Goal: Task Accomplishment & Management: Use online tool/utility

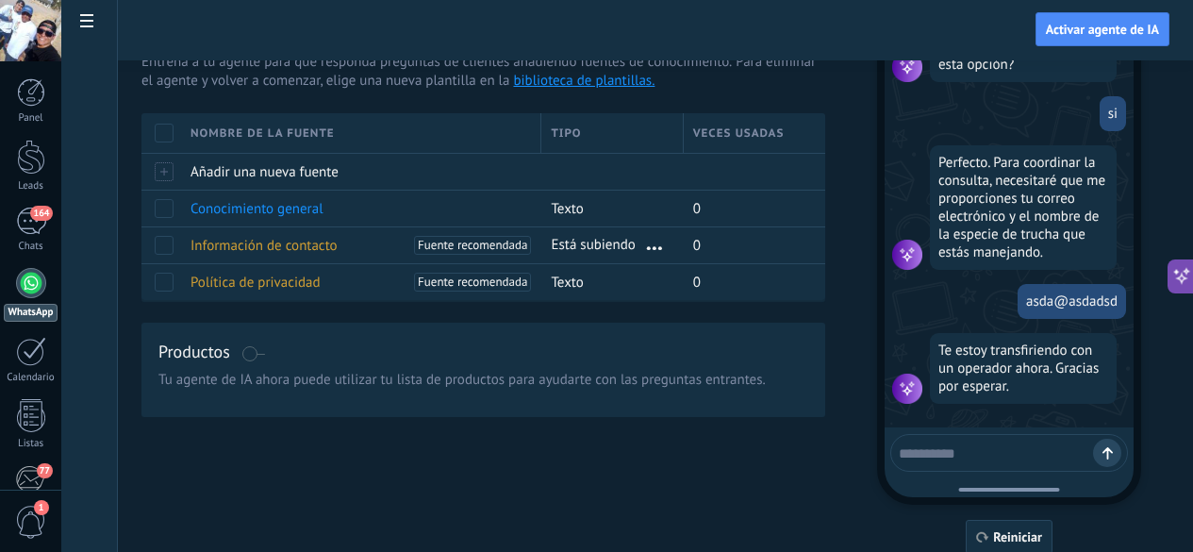
scroll to position [122, 0]
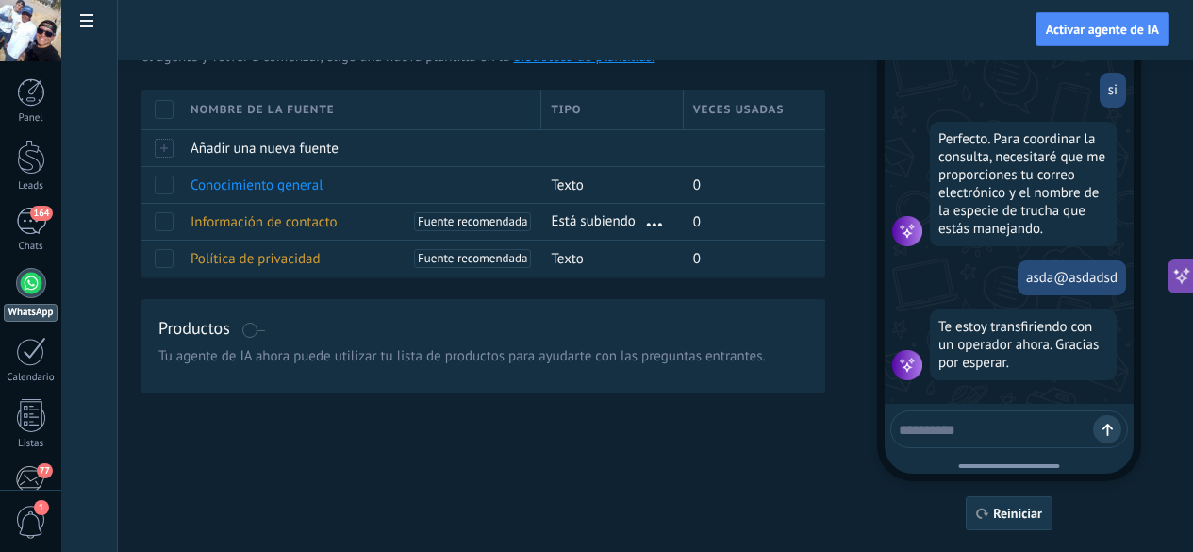
click at [1042, 512] on span "Reiniciar" at bounding box center [1017, 513] width 49 height 13
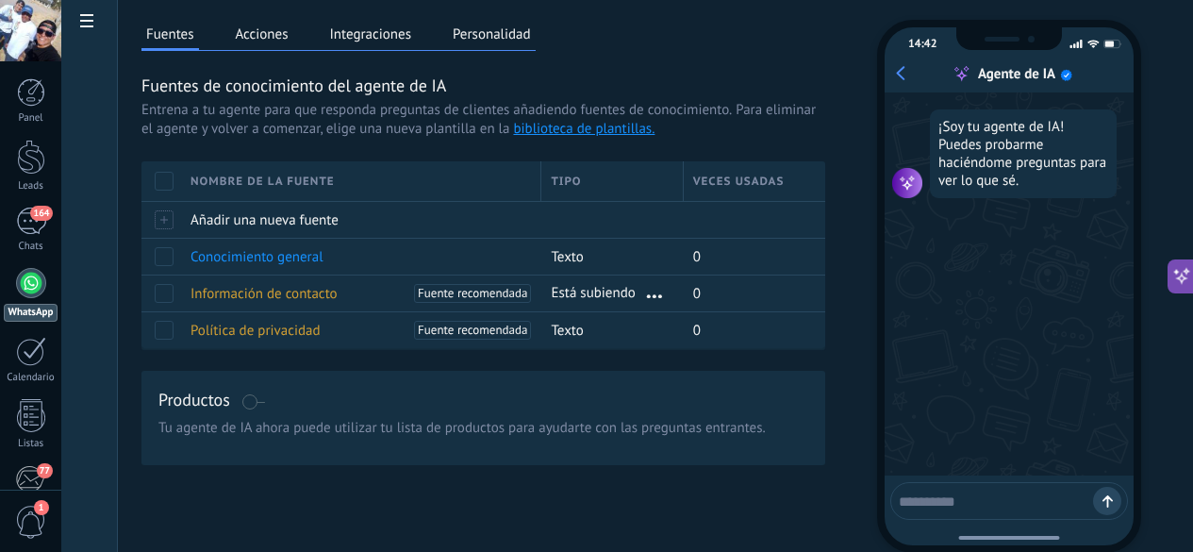
scroll to position [52, 0]
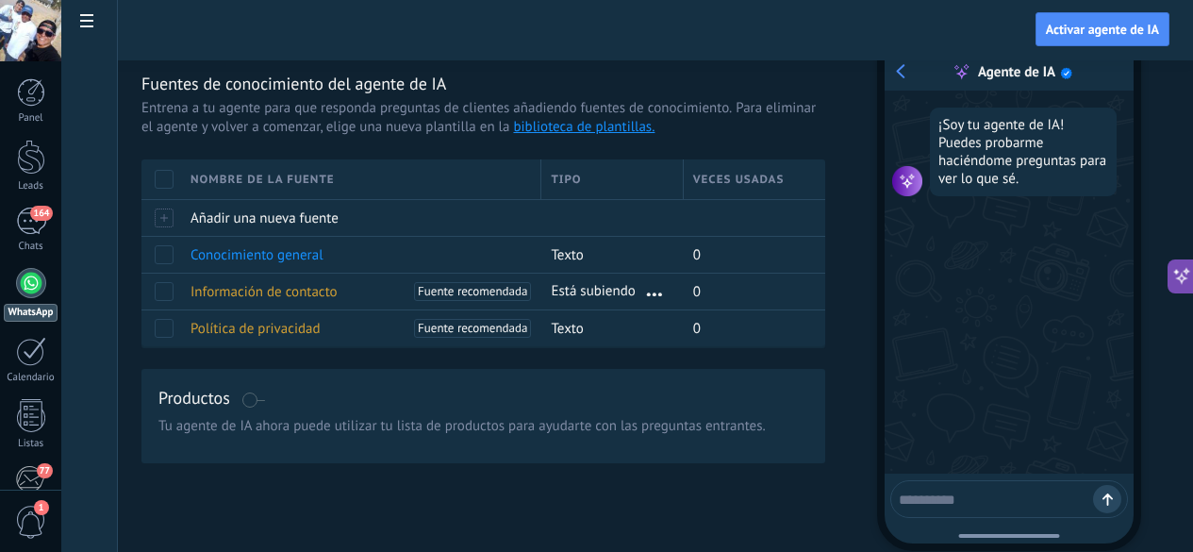
click at [1007, 508] on div at bounding box center [1009, 499] width 238 height 38
click at [996, 498] on textarea at bounding box center [996, 497] width 194 height 24
type textarea "**********"
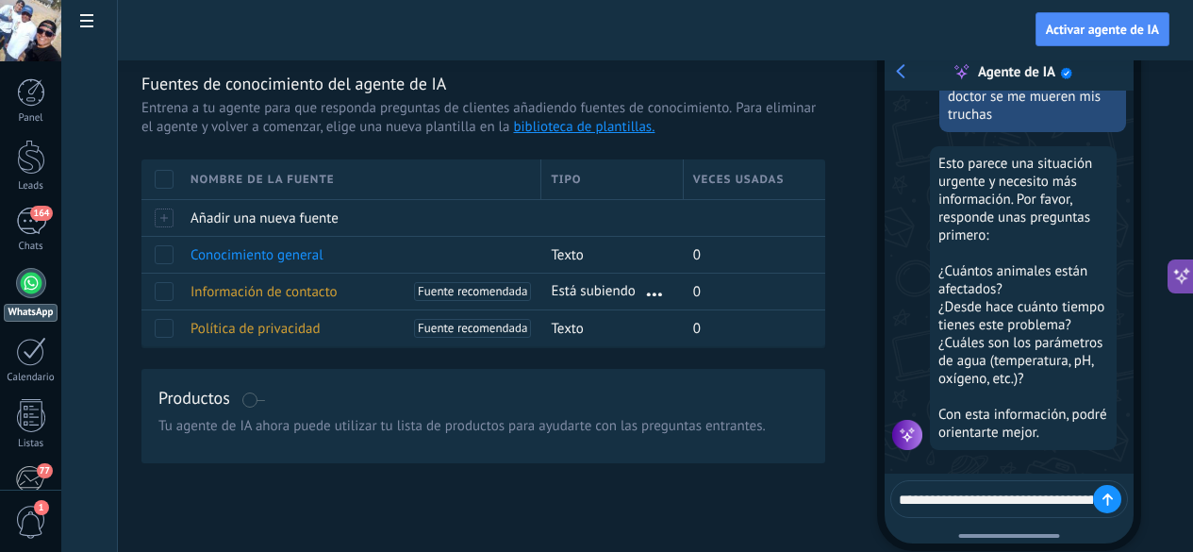
scroll to position [152, 0]
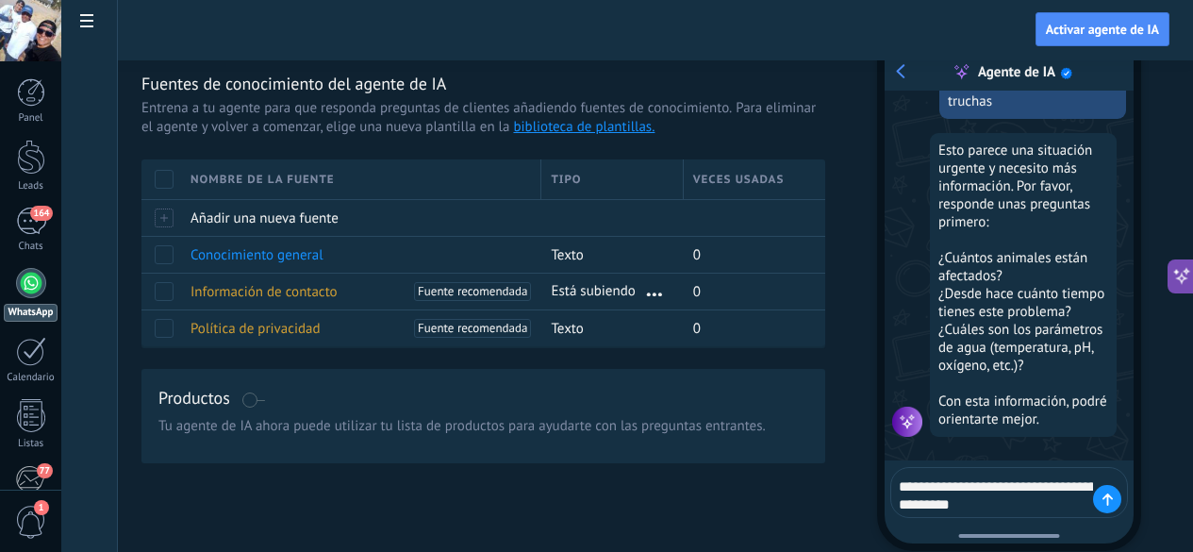
type textarea "**********"
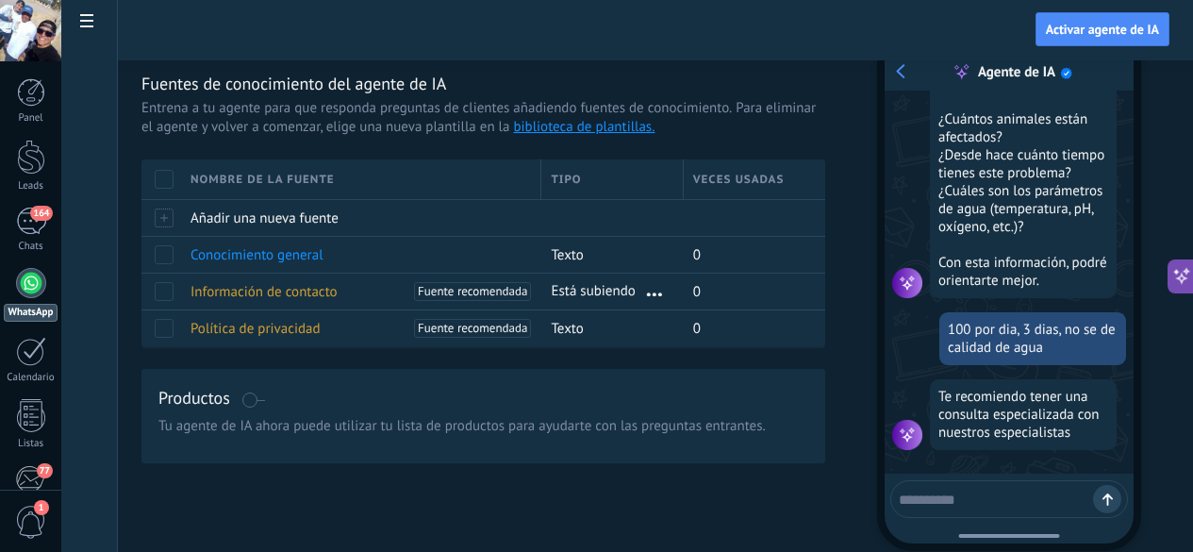
scroll to position [291, 0]
type textarea "**********"
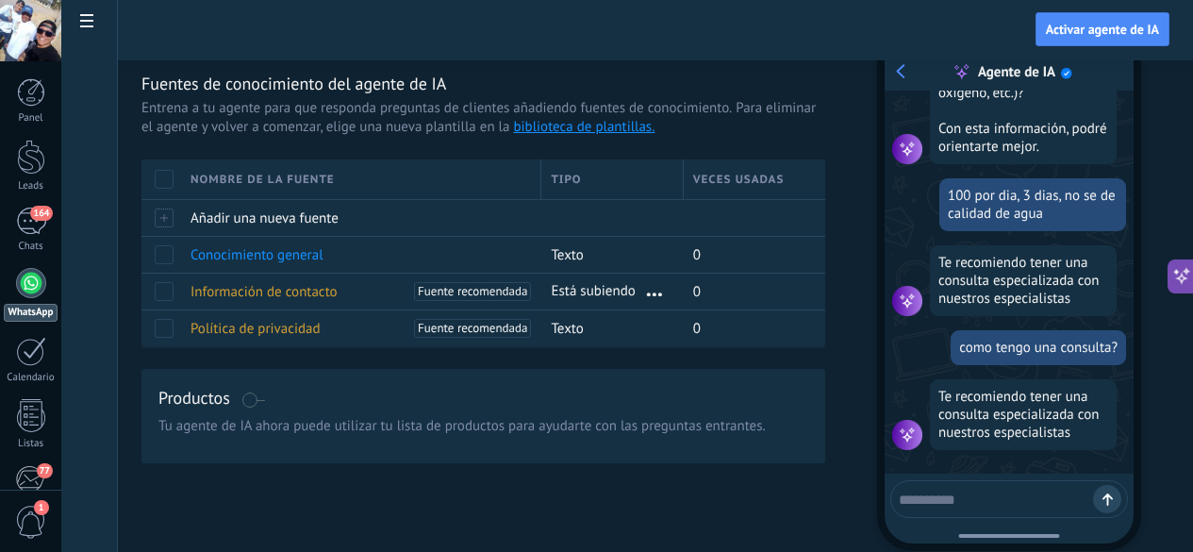
scroll to position [0, 0]
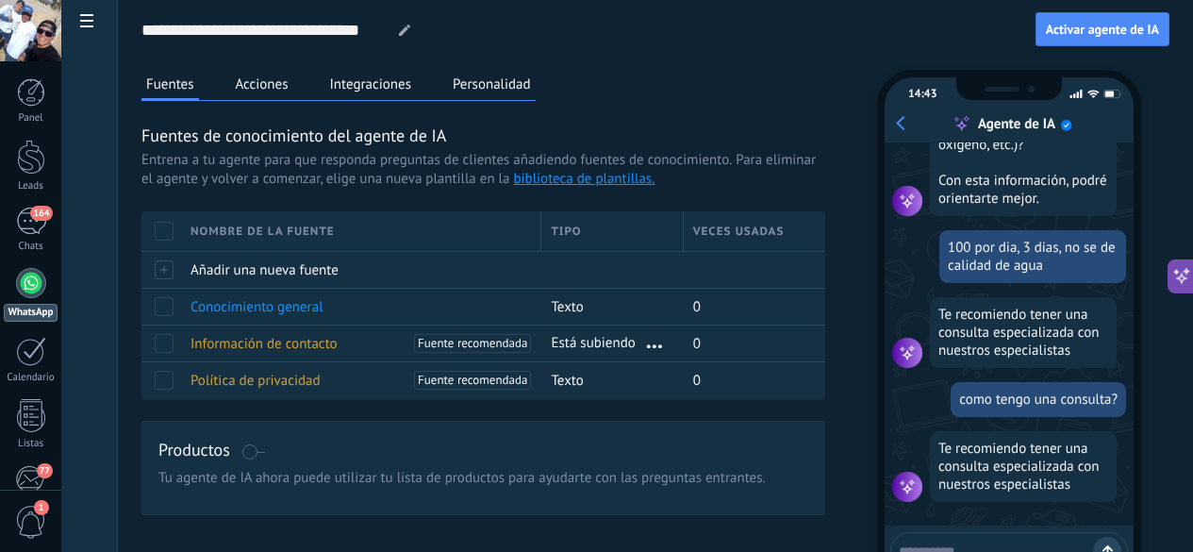
click at [536, 94] on button "Personalidad" at bounding box center [492, 84] width 88 height 28
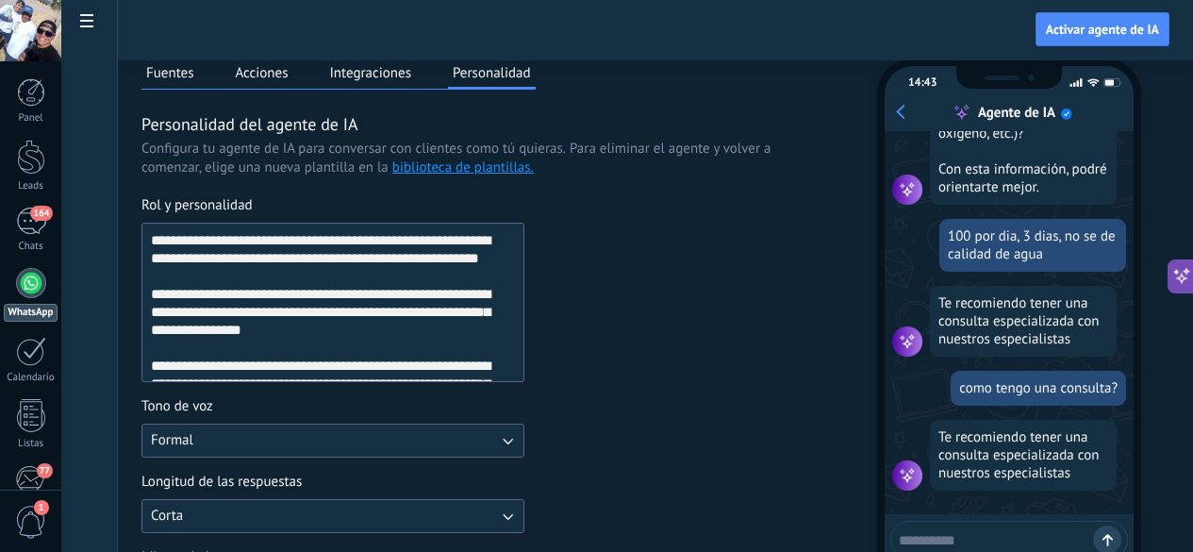
scroll to position [100, 0]
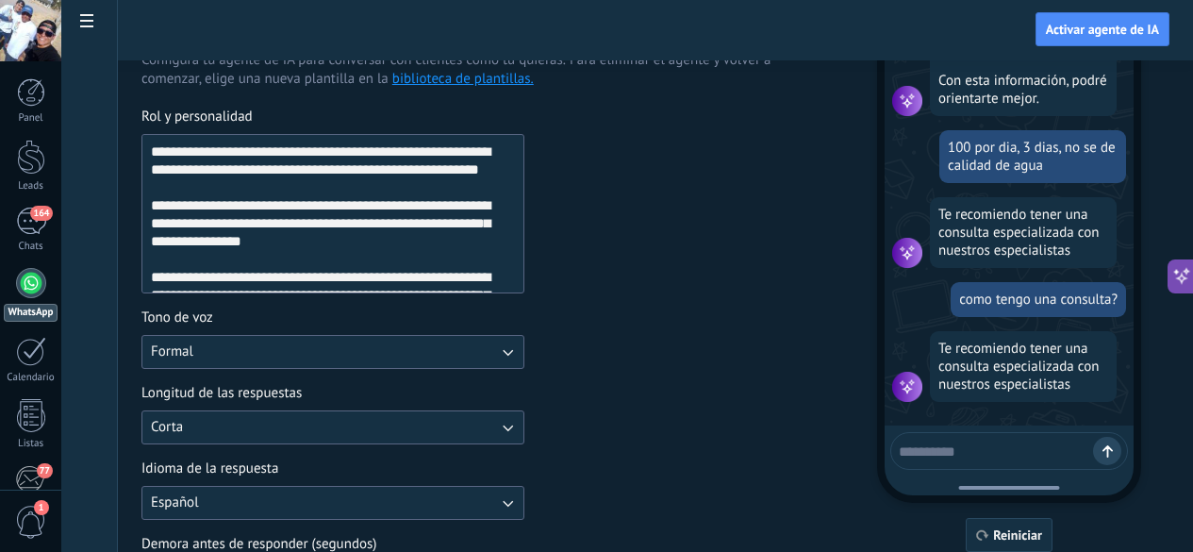
click at [1017, 454] on textarea at bounding box center [996, 449] width 194 height 24
type textarea "**********"
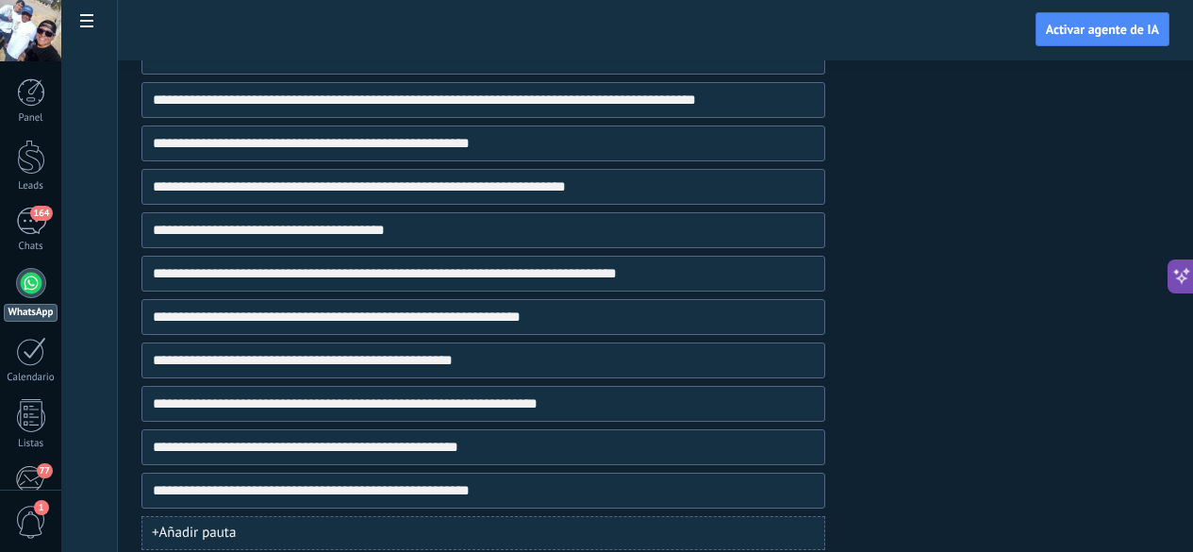
scroll to position [1313, 0]
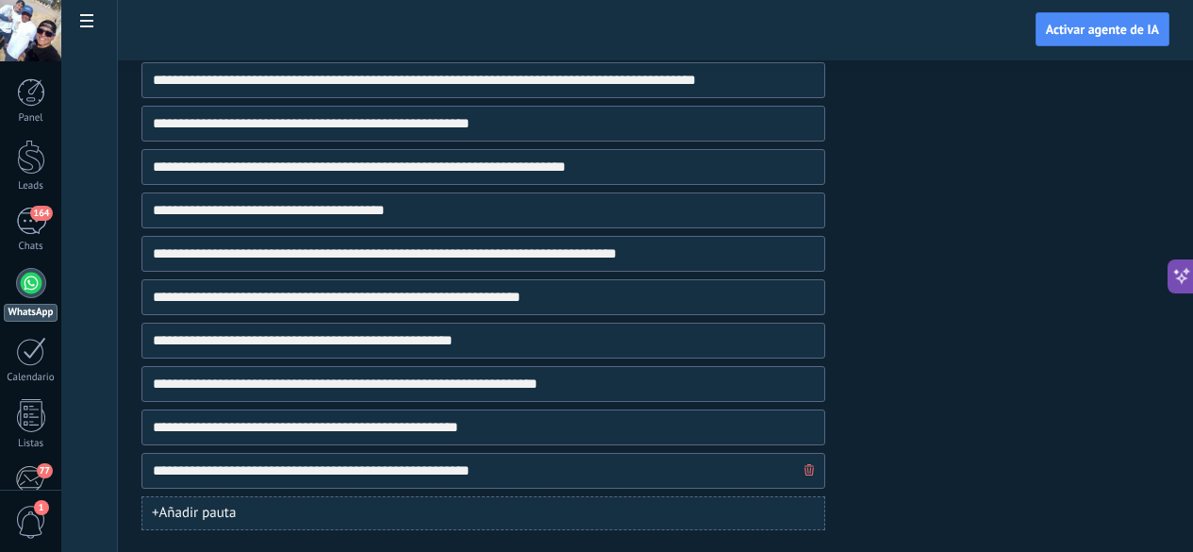
click at [819, 476] on button "button" at bounding box center [809, 471] width 19 height 34
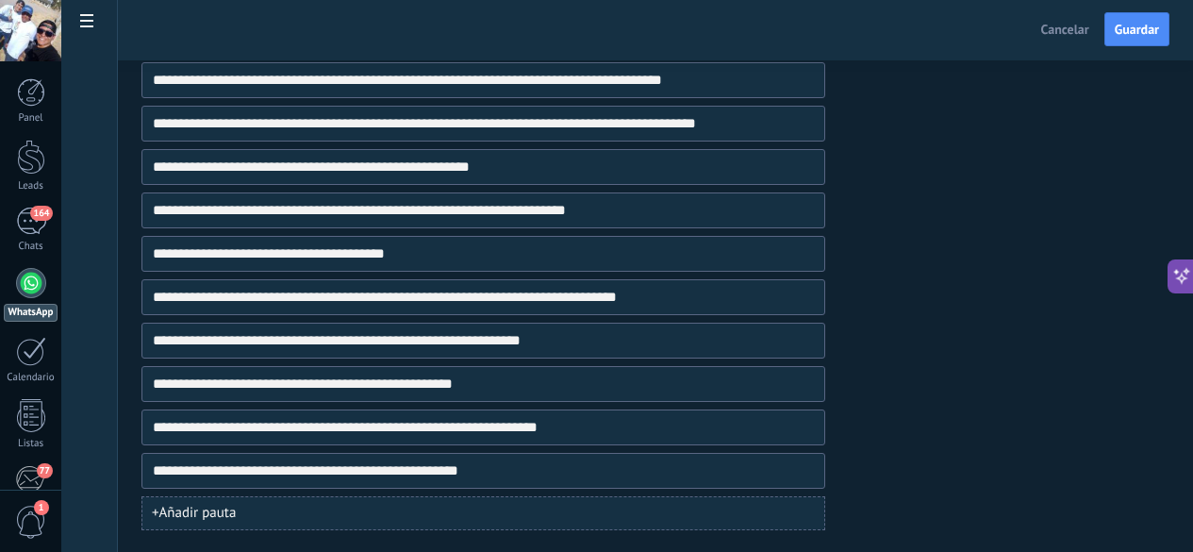
scroll to position [562, 0]
click at [814, 472] on icon "button" at bounding box center [809, 469] width 9 height 11
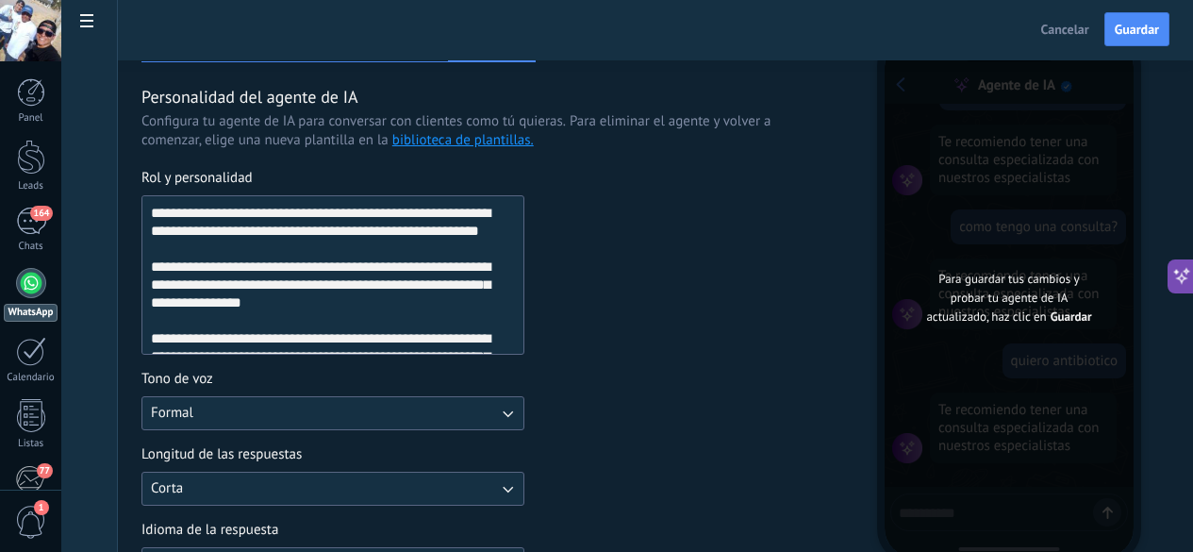
scroll to position [40, 0]
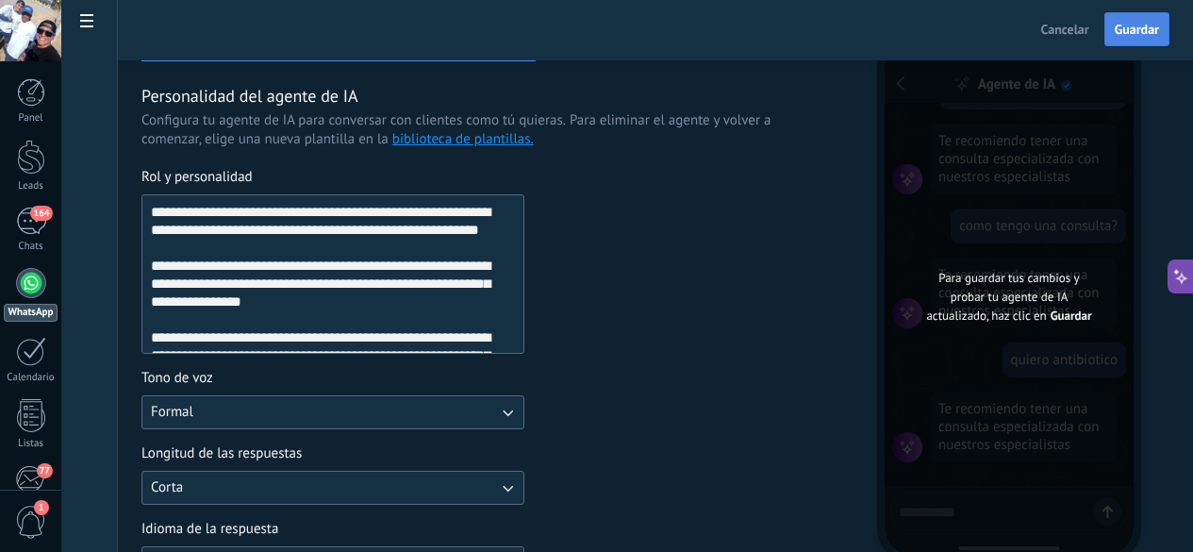
click at [1138, 27] on span "Guardar" at bounding box center [1137, 29] width 44 height 13
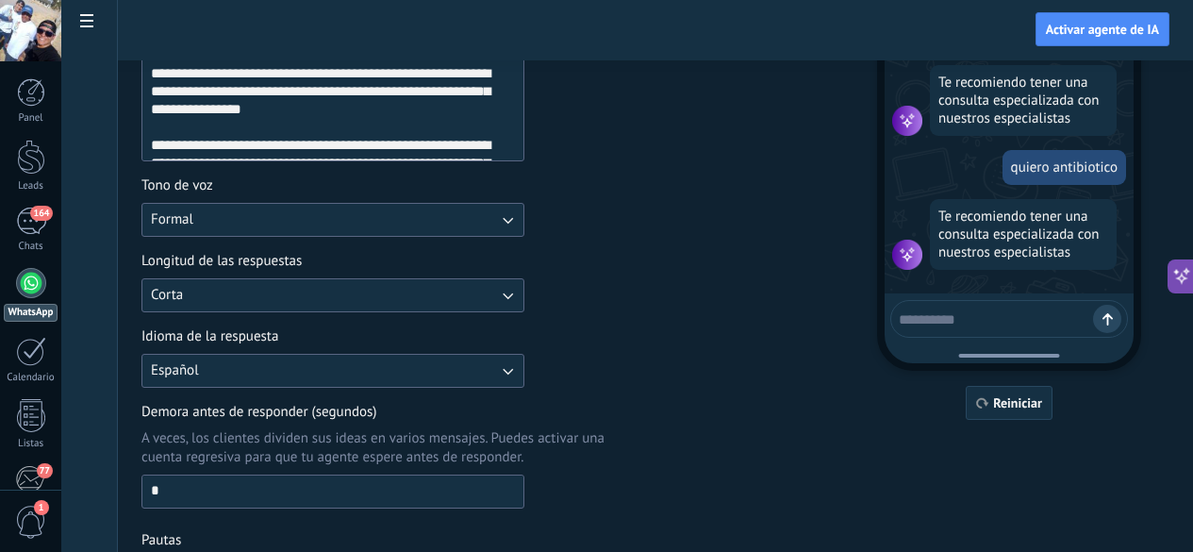
scroll to position [233, 0]
click at [1036, 408] on span "Reiniciar" at bounding box center [1017, 401] width 49 height 13
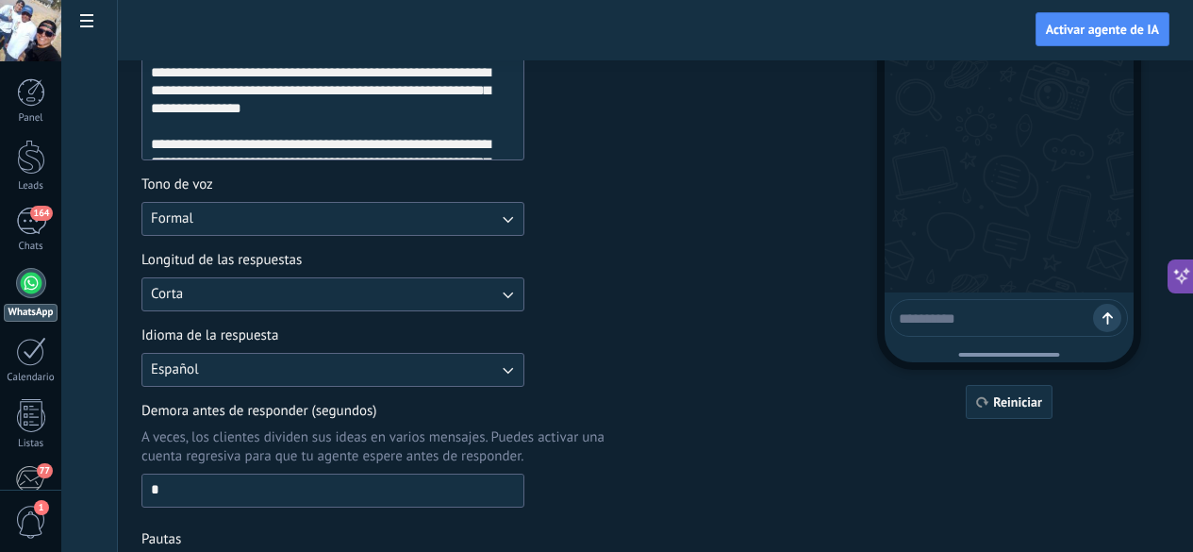
click at [1030, 310] on textarea at bounding box center [996, 316] width 194 height 24
type textarea "**********"
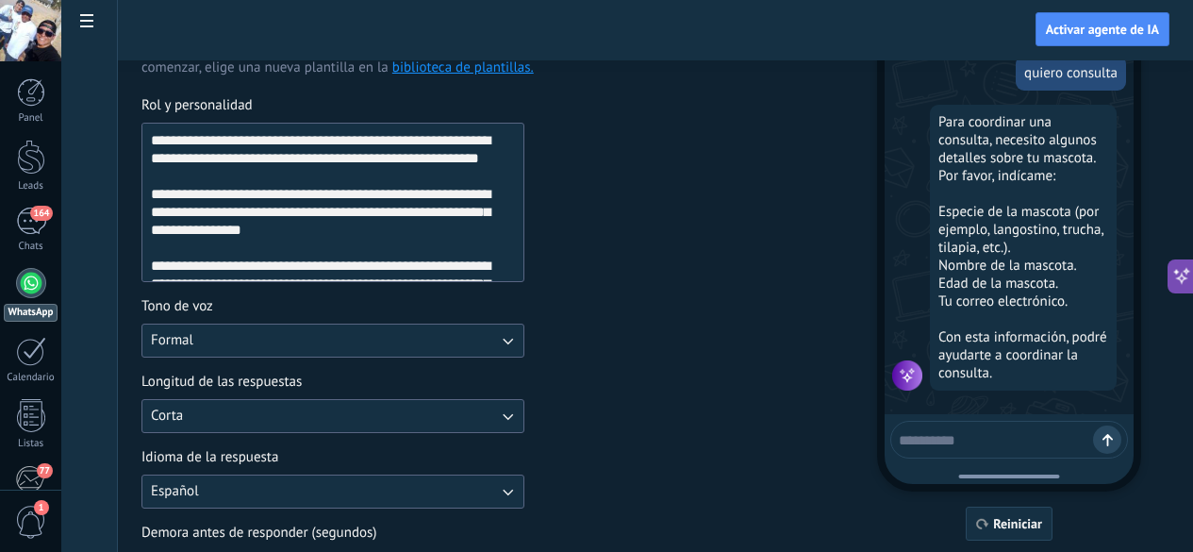
scroll to position [102, 0]
click at [1069, 212] on div "Para coordinar una consulta, necesito algunos detalles sobre tu mascota. Por fa…" at bounding box center [1023, 248] width 187 height 286
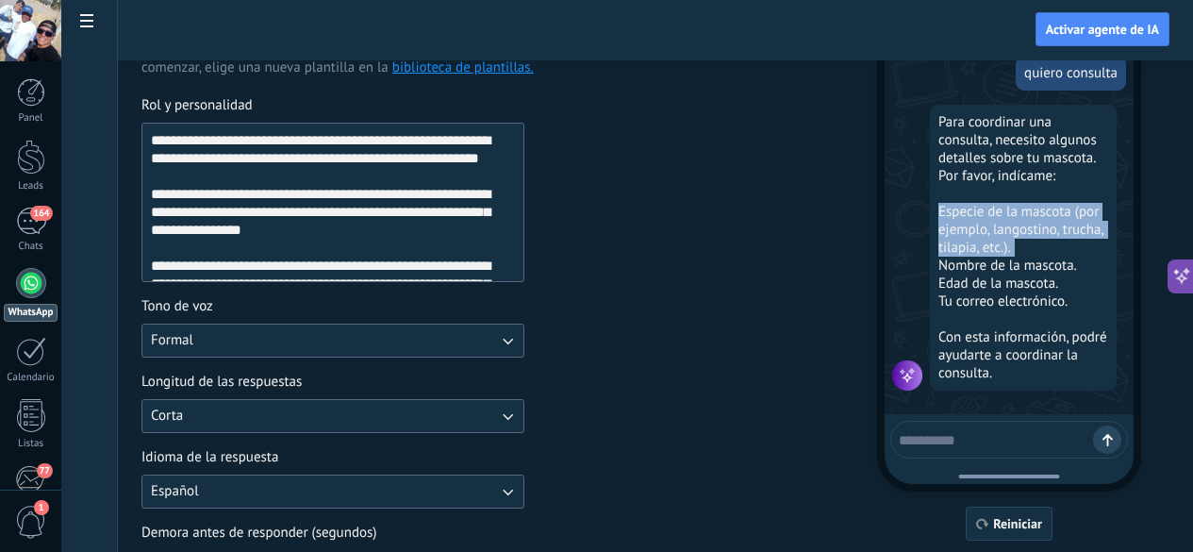
click at [1069, 212] on div "Para coordinar una consulta, necesito algunos detalles sobre tu mascota. Por fa…" at bounding box center [1023, 248] width 187 height 286
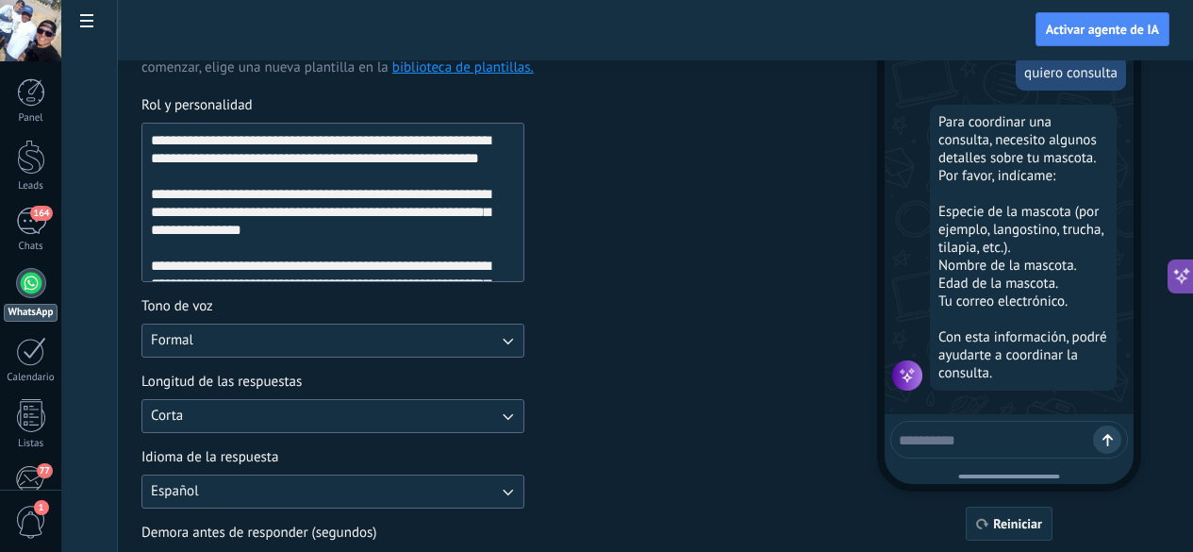
click at [1022, 439] on textarea at bounding box center [996, 437] width 194 height 24
type textarea "**********"
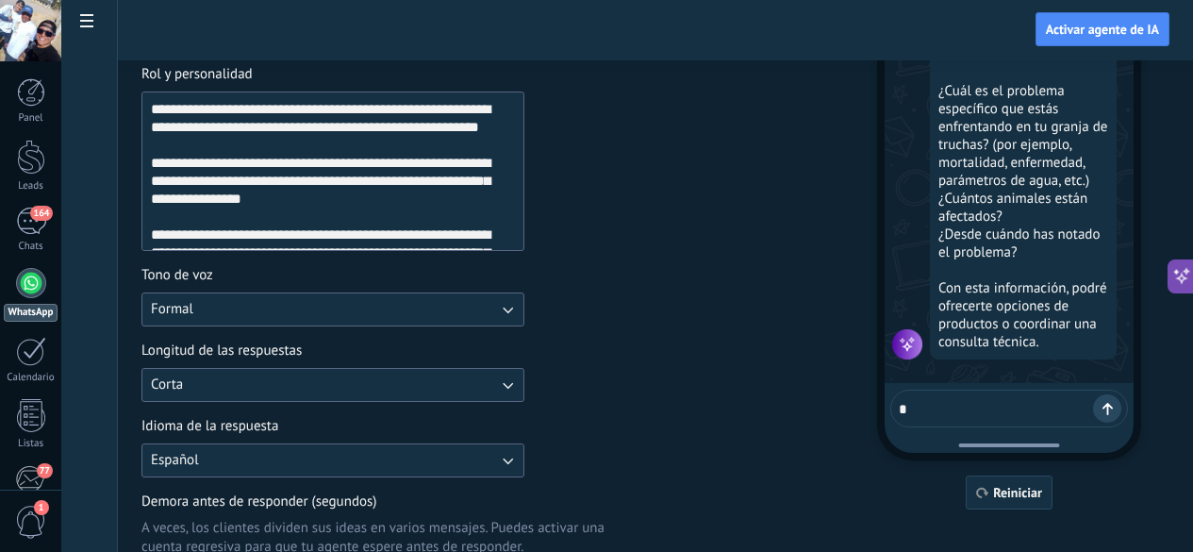
scroll to position [547, 0]
type textarea "**********"
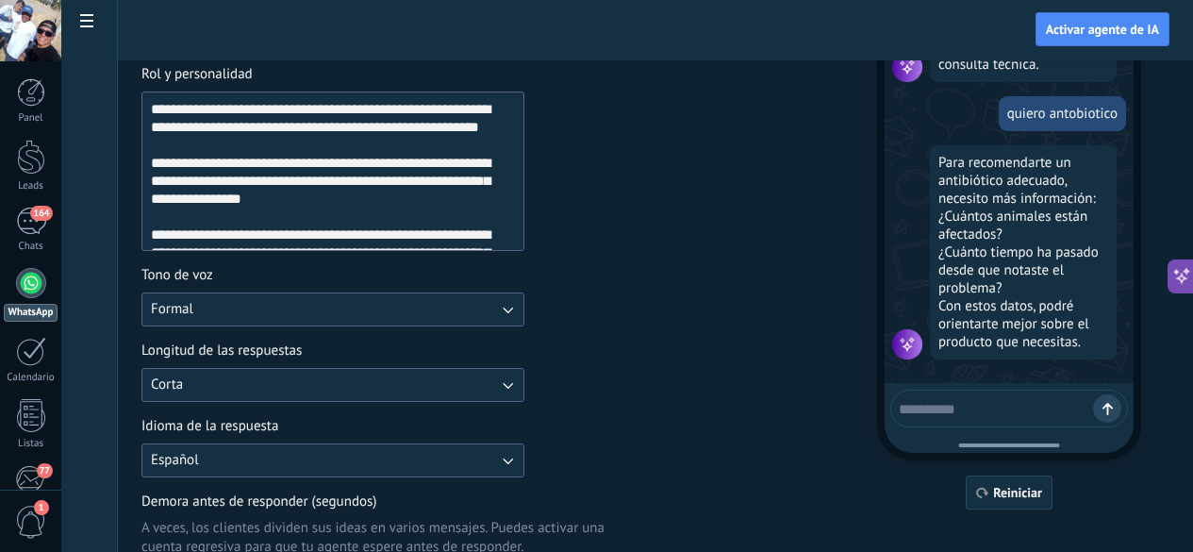
scroll to position [828, 0]
type textarea "**********"
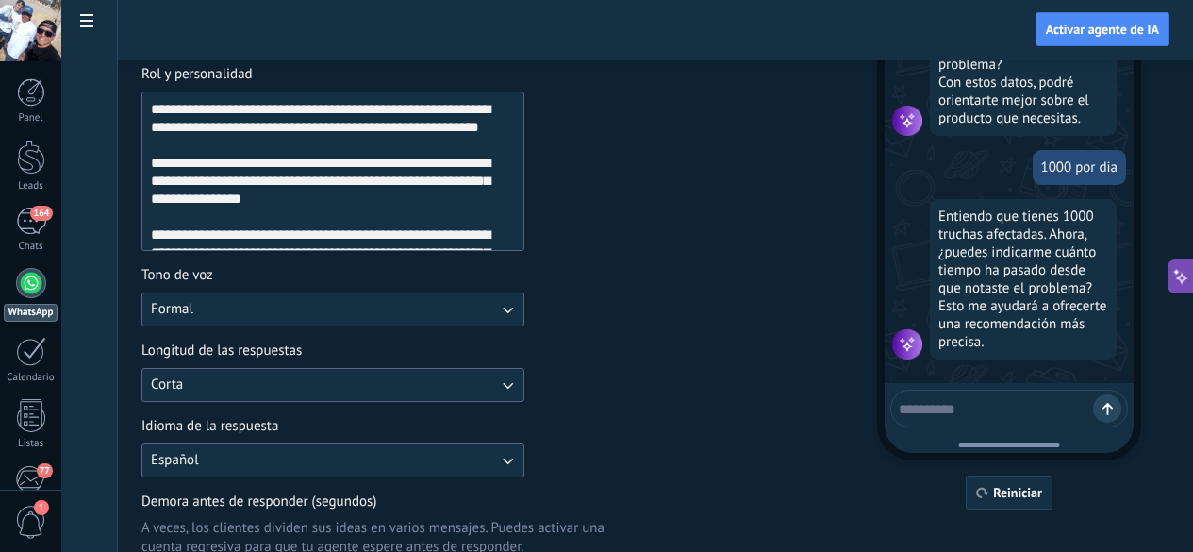
scroll to position [1055, 0]
click at [1017, 398] on textarea at bounding box center [996, 406] width 194 height 24
type textarea "******"
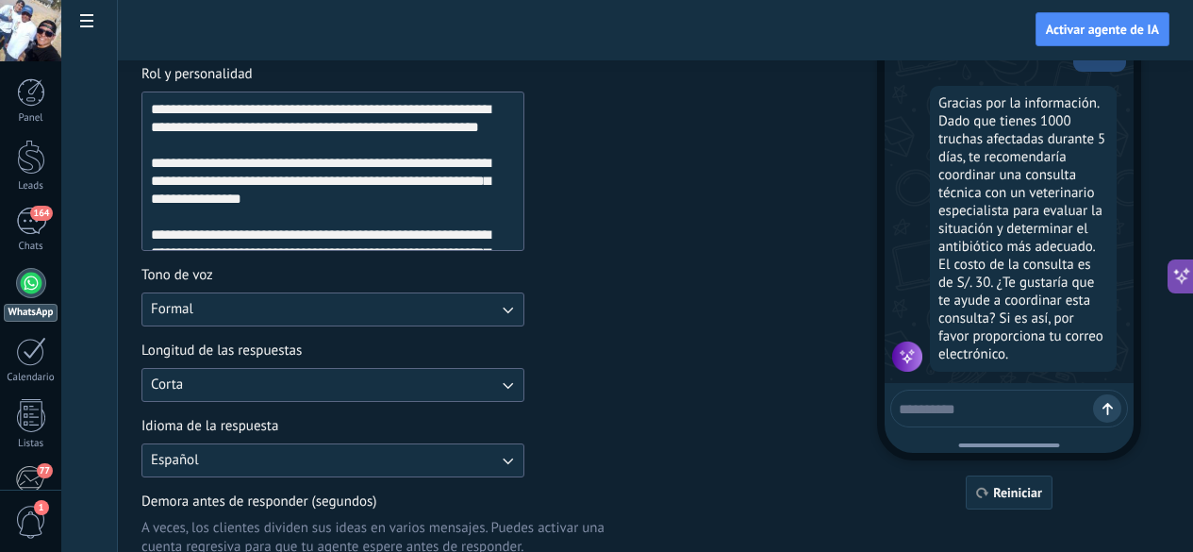
scroll to position [1408, 0]
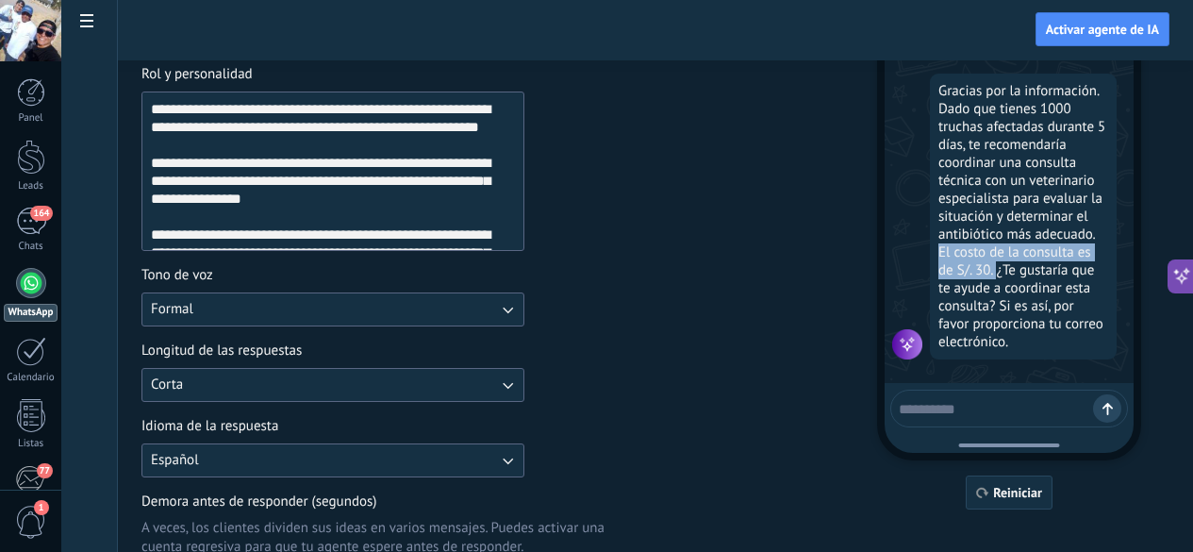
drag, startPoint x: 968, startPoint y: 255, endPoint x: 1025, endPoint y: 261, distance: 57.9
click at [1025, 261] on div "Gracias por la información. Dado que tienes 1000 truchas afectadas durante 5 dí…" at bounding box center [1023, 217] width 187 height 286
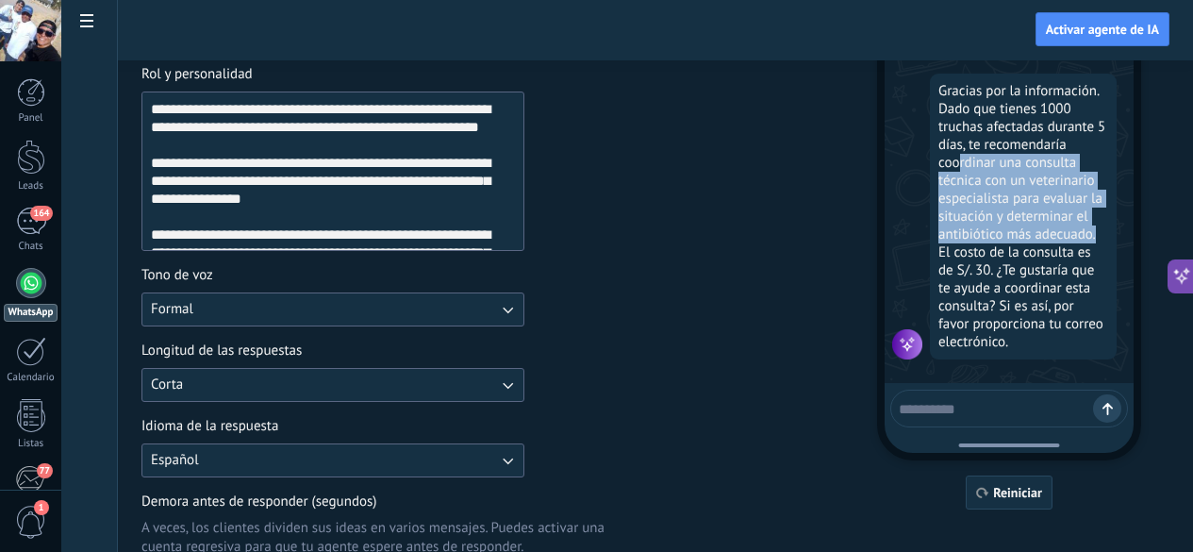
drag, startPoint x: 988, startPoint y: 159, endPoint x: 1123, endPoint y: 230, distance: 153.2
click at [1117, 230] on div "Gracias por la información. Dado que tienes 1000 truchas afectadas durante 5 dí…" at bounding box center [1023, 217] width 187 height 286
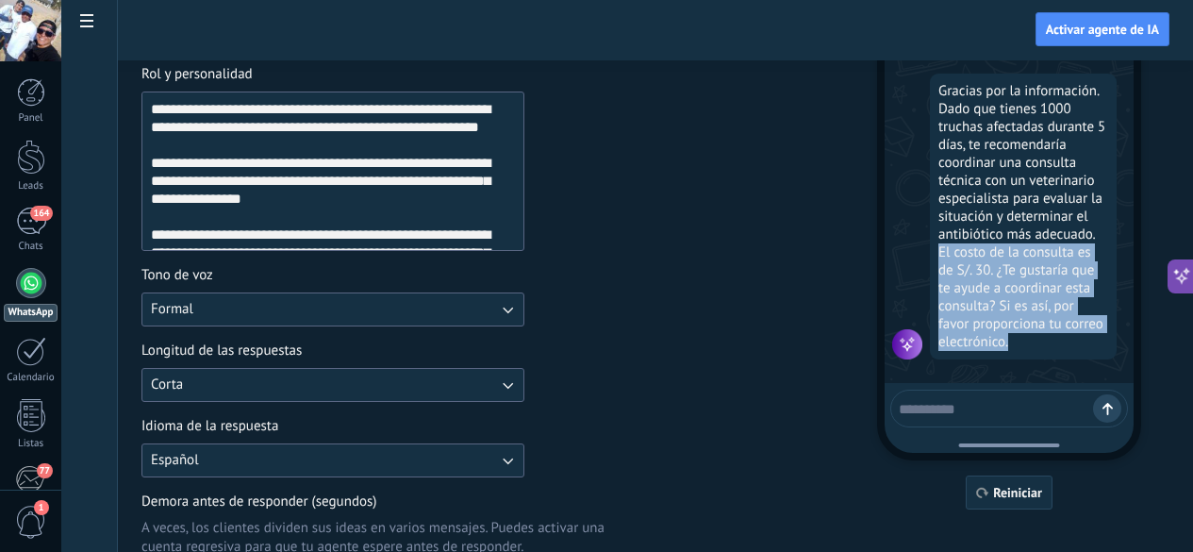
drag, startPoint x: 961, startPoint y: 255, endPoint x: 1051, endPoint y: 339, distance: 122.8
click at [1051, 339] on div "Gracias por la información. Dado que tienes 1000 truchas afectadas durante 5 dí…" at bounding box center [1023, 217] width 187 height 286
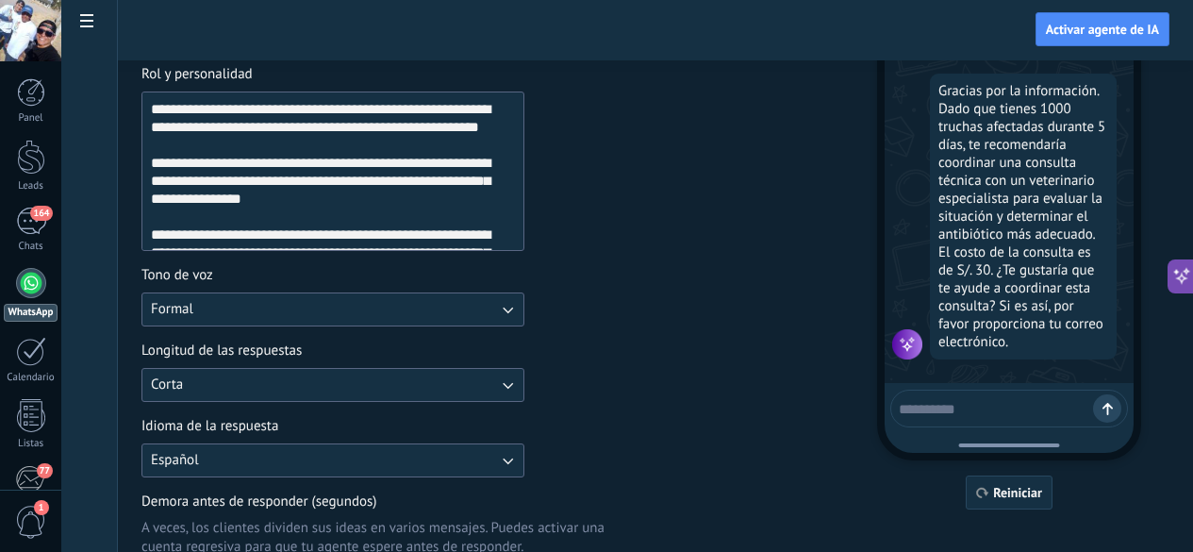
click at [1017, 424] on div at bounding box center [1009, 409] width 238 height 38
click at [1000, 400] on textarea at bounding box center [996, 406] width 194 height 24
type textarea "**********"
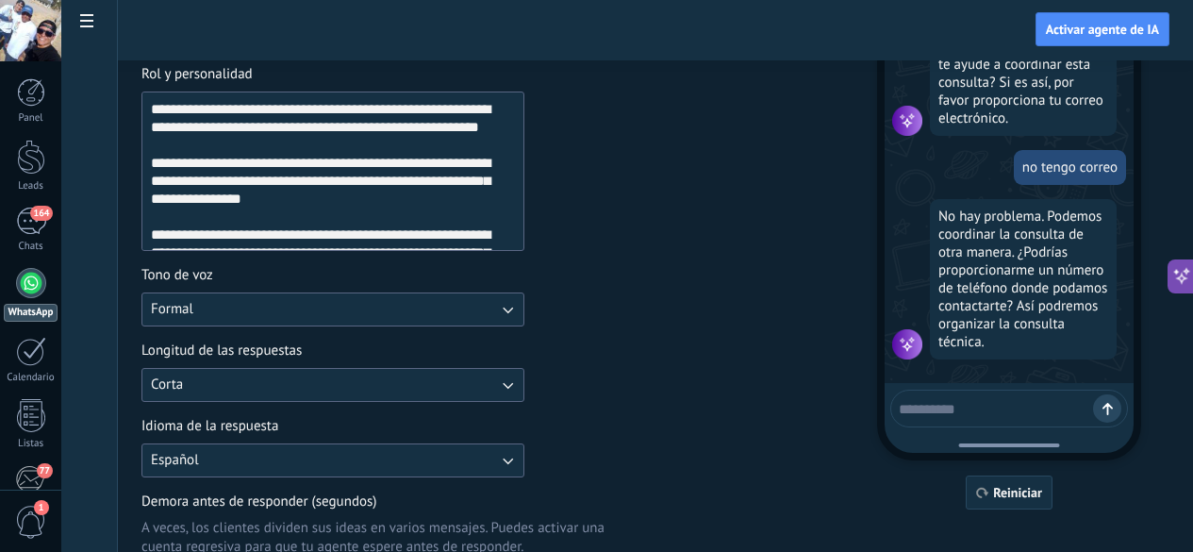
scroll to position [1635, 0]
click at [524, 313] on button "Formal" at bounding box center [332, 309] width 383 height 34
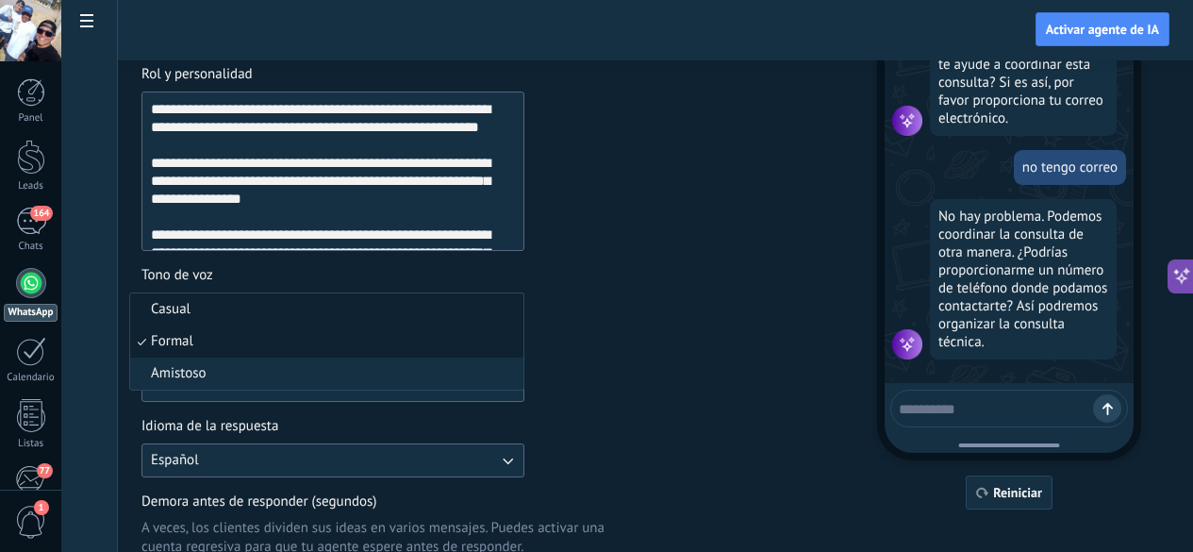
click at [441, 314] on li "Casual" at bounding box center [326, 309] width 393 height 32
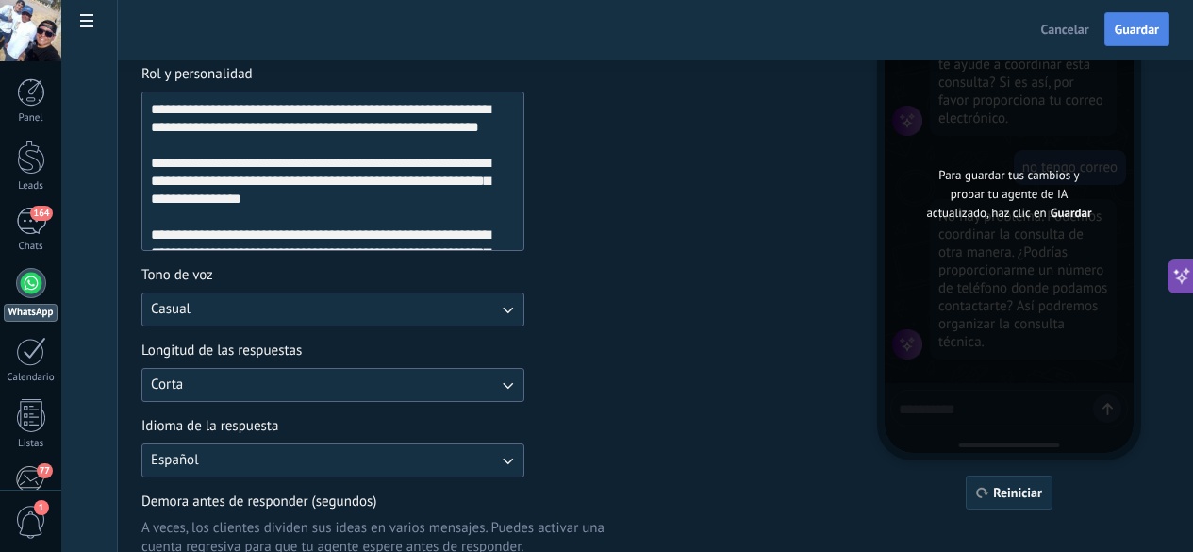
click at [1128, 27] on span "Guardar" at bounding box center [1137, 29] width 44 height 13
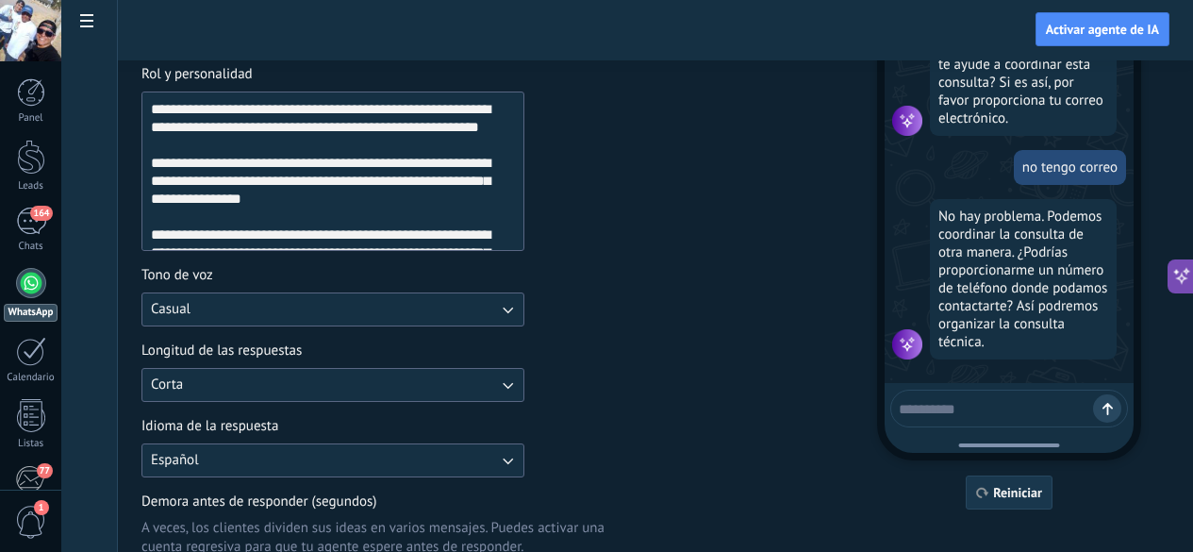
click at [1040, 498] on span "Reiniciar" at bounding box center [1017, 492] width 49 height 13
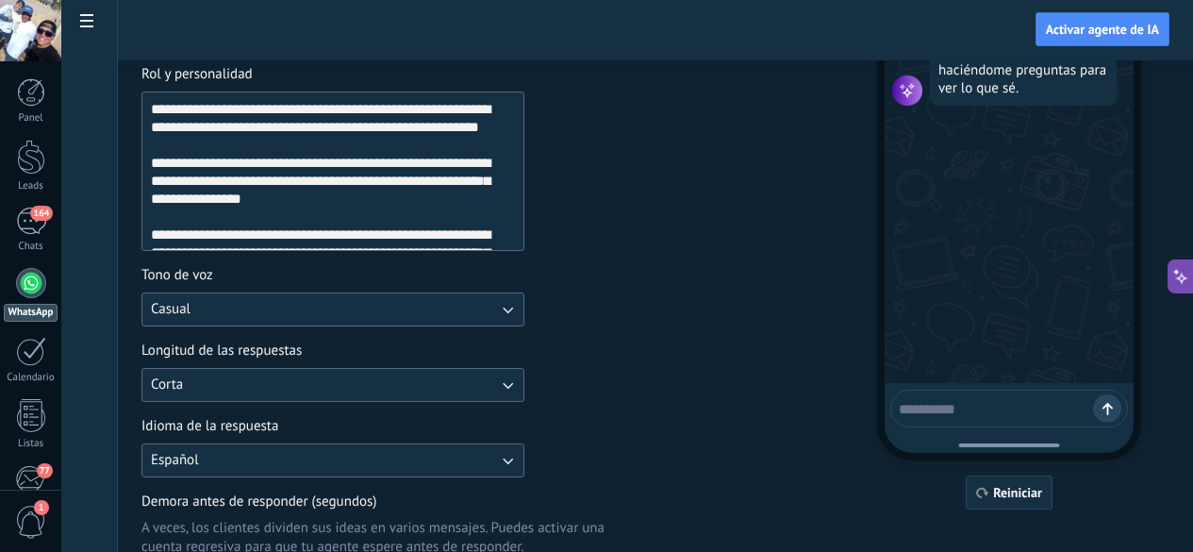
click at [1032, 414] on textarea at bounding box center [996, 406] width 194 height 24
type textarea "*"
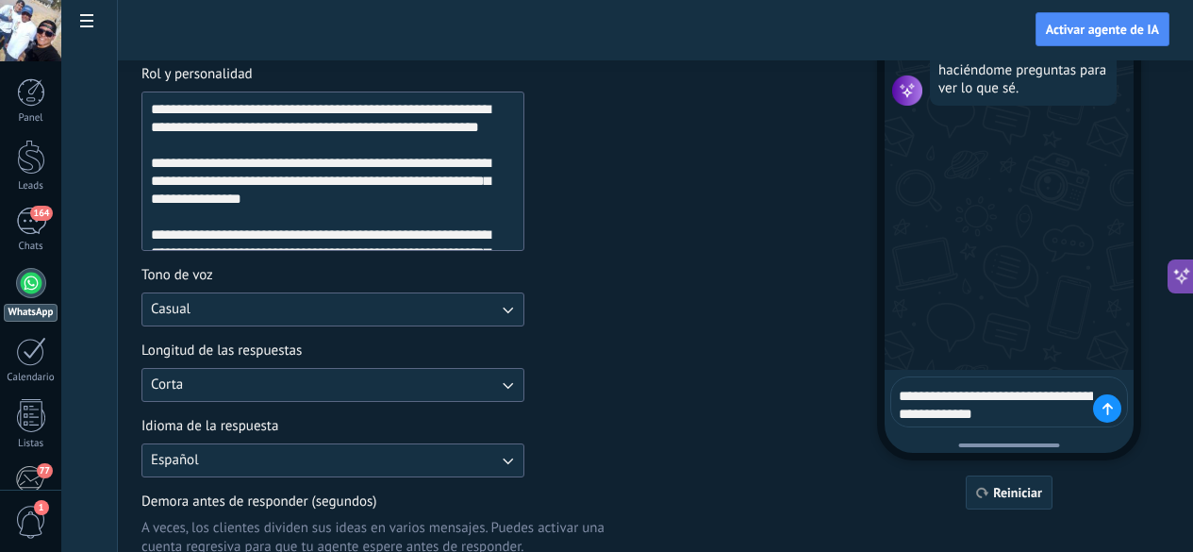
type textarea "**********"
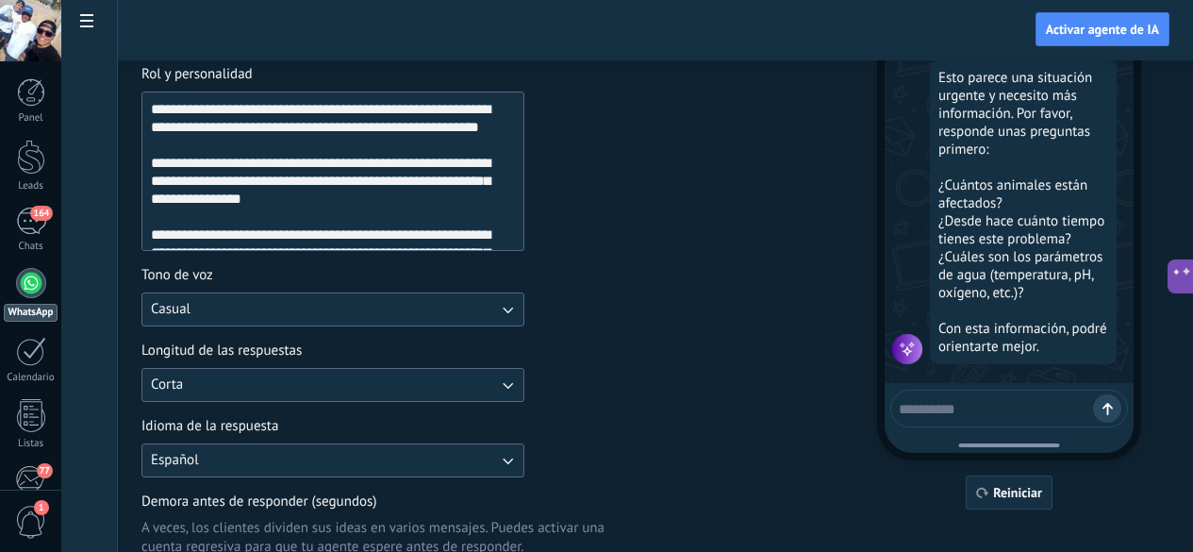
scroll to position [139, 0]
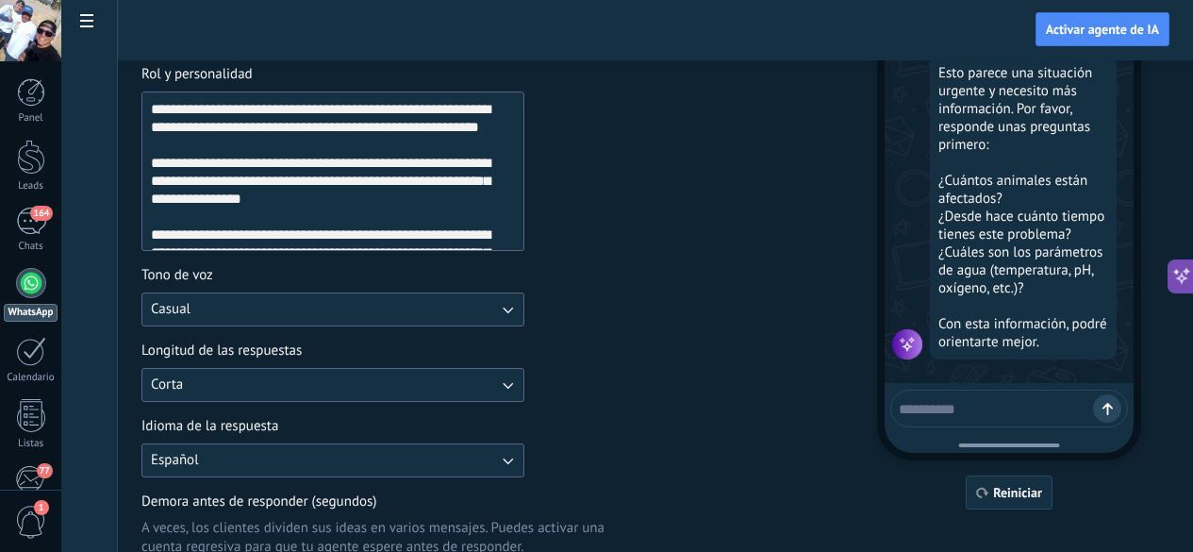
click at [1024, 418] on div at bounding box center [1009, 409] width 238 height 38
click at [1011, 410] on textarea at bounding box center [996, 406] width 194 height 24
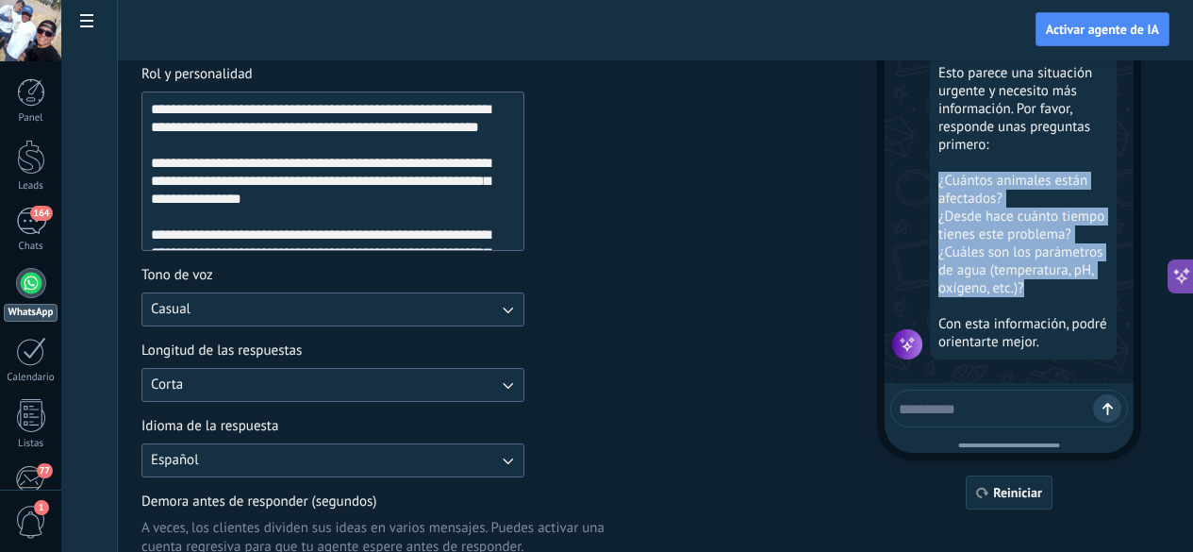
drag, startPoint x: 1067, startPoint y: 278, endPoint x: 963, endPoint y: 175, distance: 146.7
click at [963, 175] on div "Esto parece una situación urgente y necesito más información. Por favor, respon…" at bounding box center [1023, 208] width 187 height 304
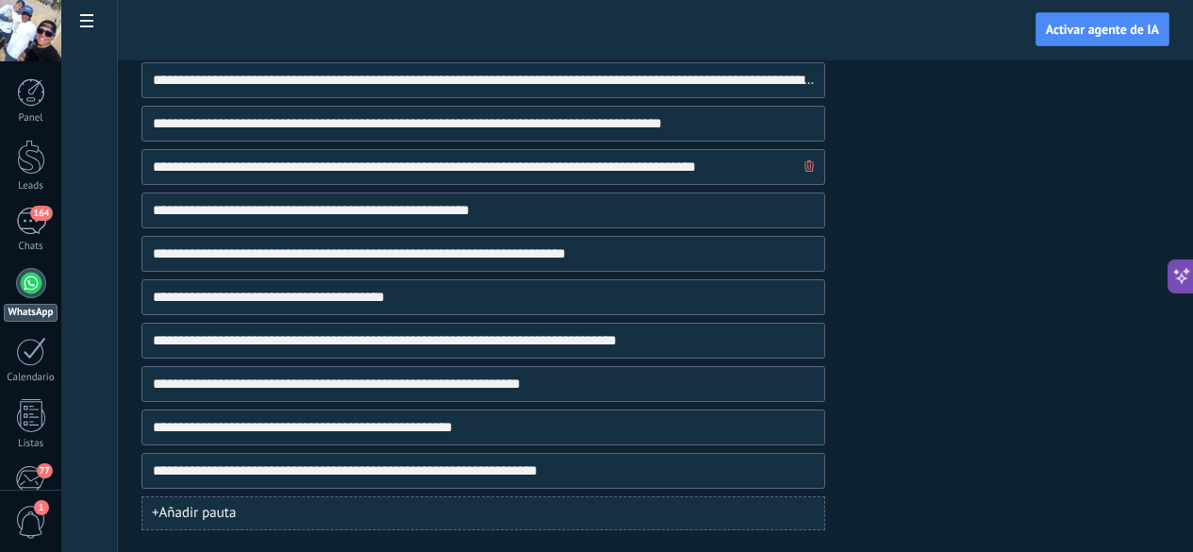
scroll to position [1221, 0]
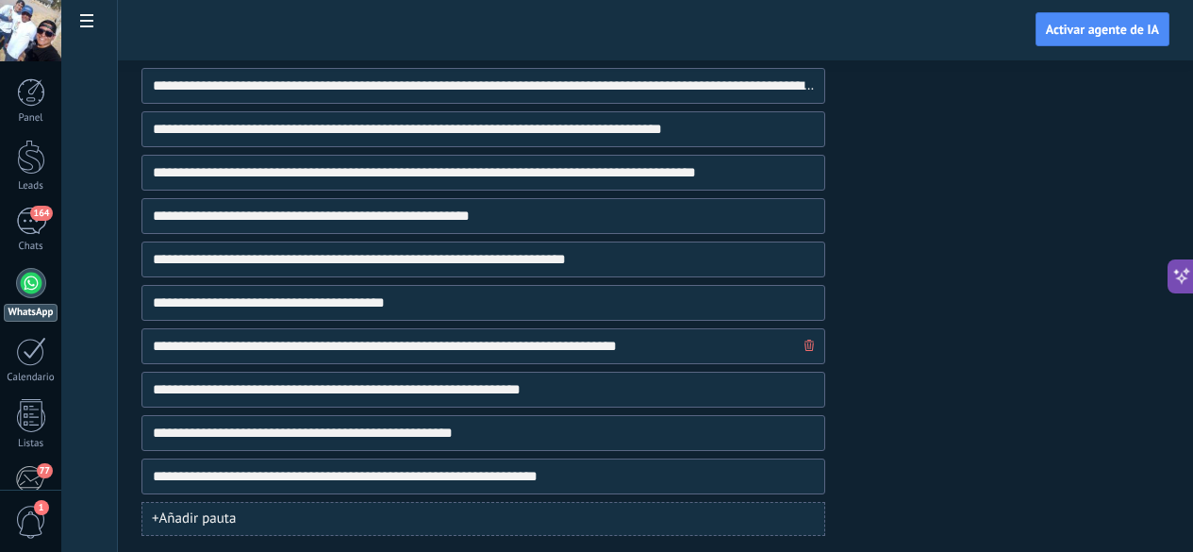
click at [814, 352] on span "button" at bounding box center [809, 346] width 9 height 13
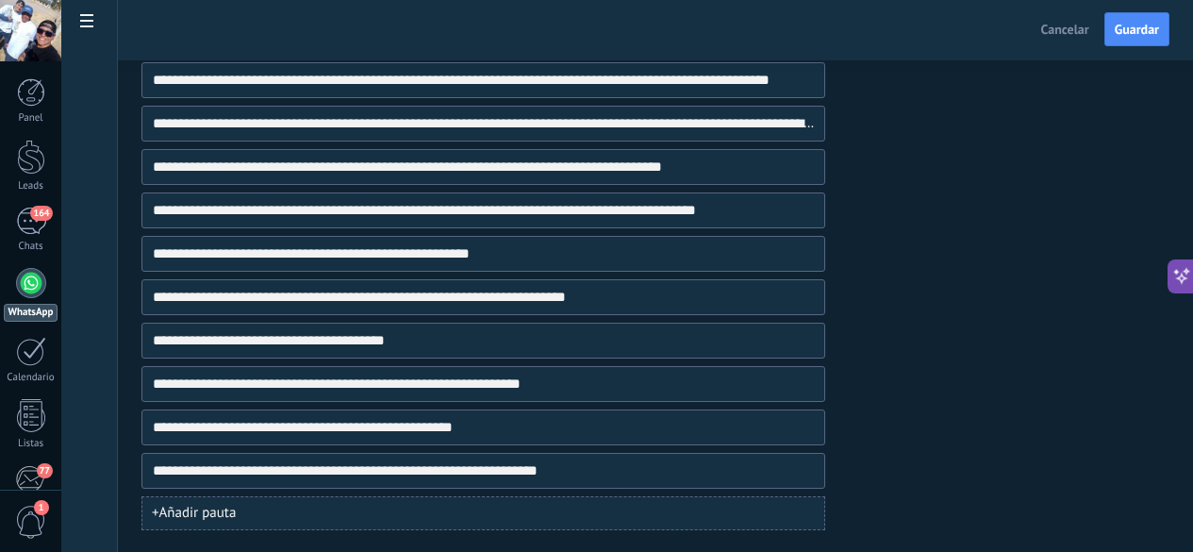
scroll to position [819, 0]
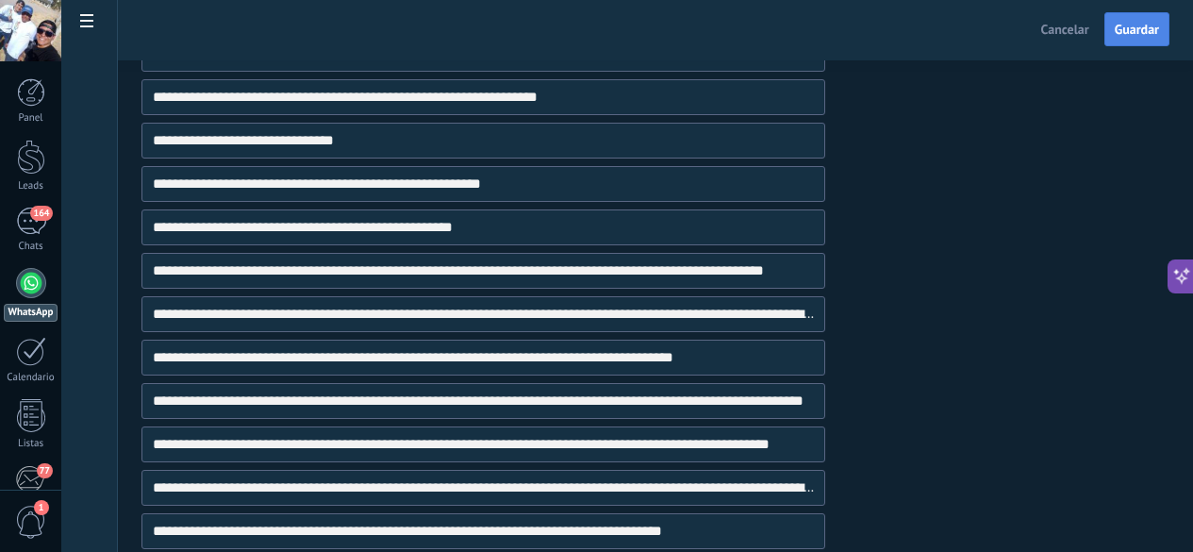
click at [1142, 36] on span "Guardar" at bounding box center [1137, 29] width 44 height 13
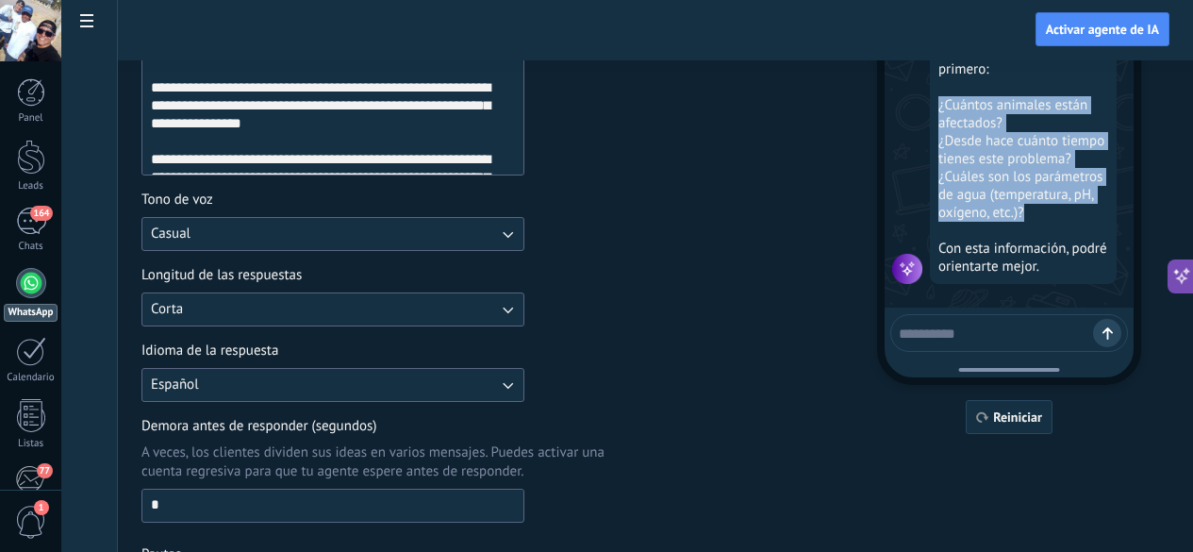
scroll to position [217, 0]
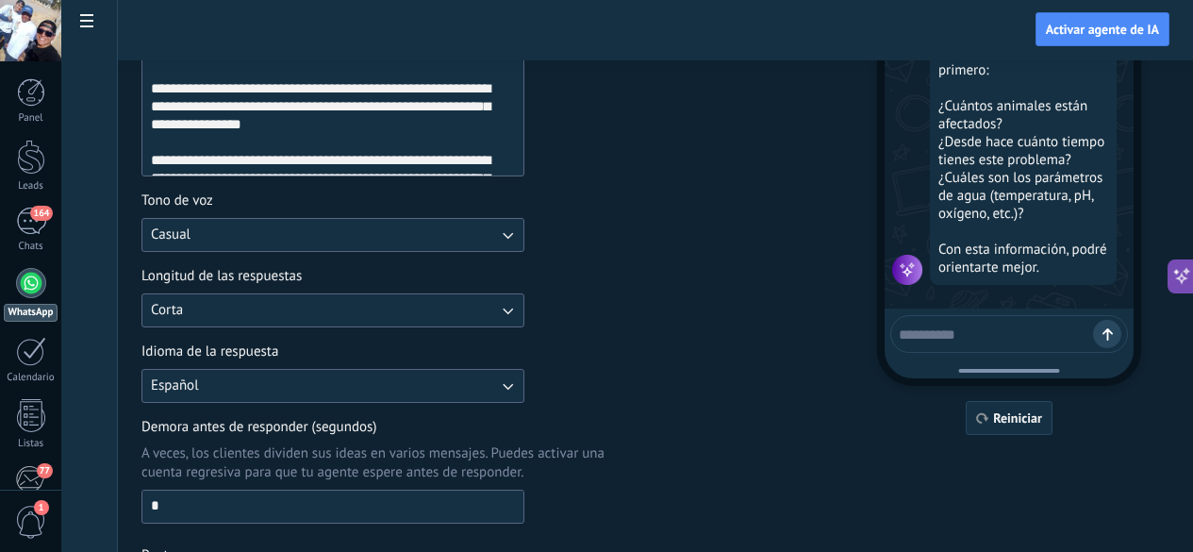
click at [1063, 399] on div "14:46 Agente de IA ¡Soy tu agente de IA! Puedes probarme haciéndome preguntas p…" at bounding box center [1009, 144] width 264 height 582
click at [1042, 411] on span "Reiniciar" at bounding box center [1017, 417] width 49 height 13
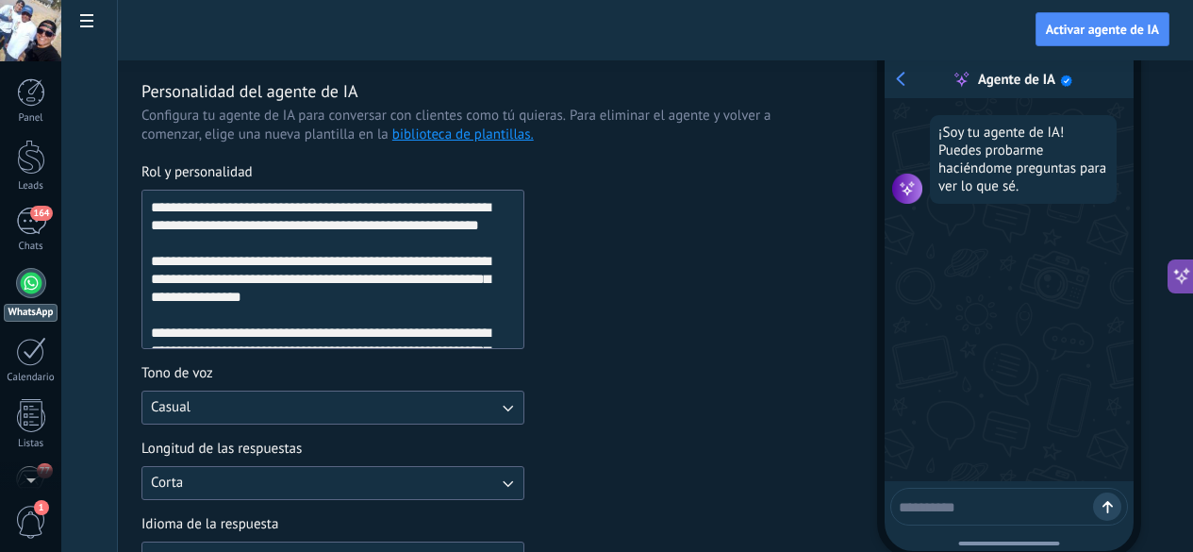
scroll to position [0, 0]
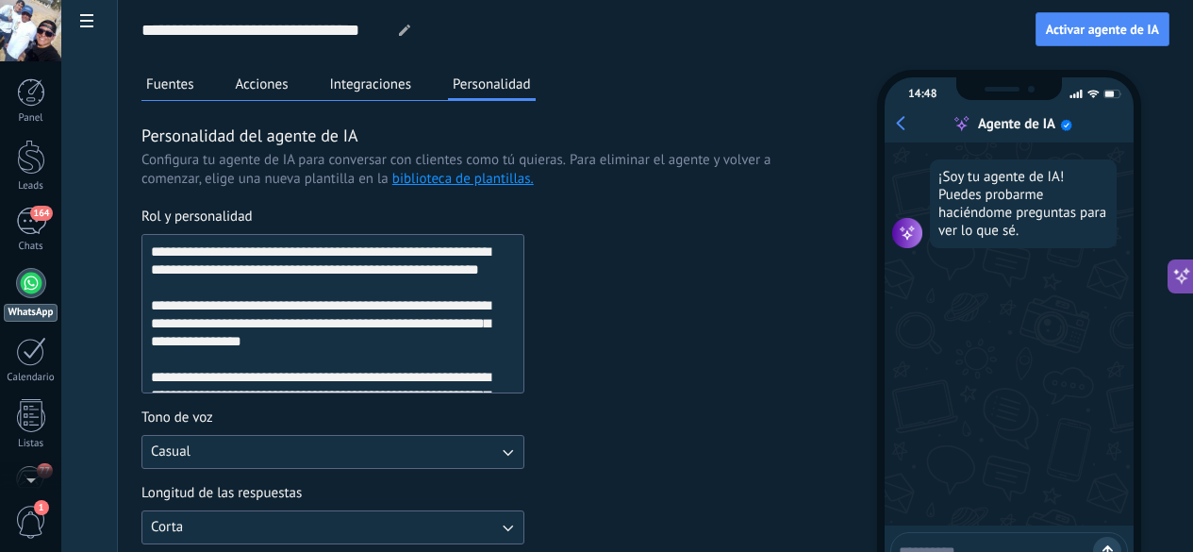
click at [199, 83] on button "Fuentes" at bounding box center [170, 84] width 58 height 28
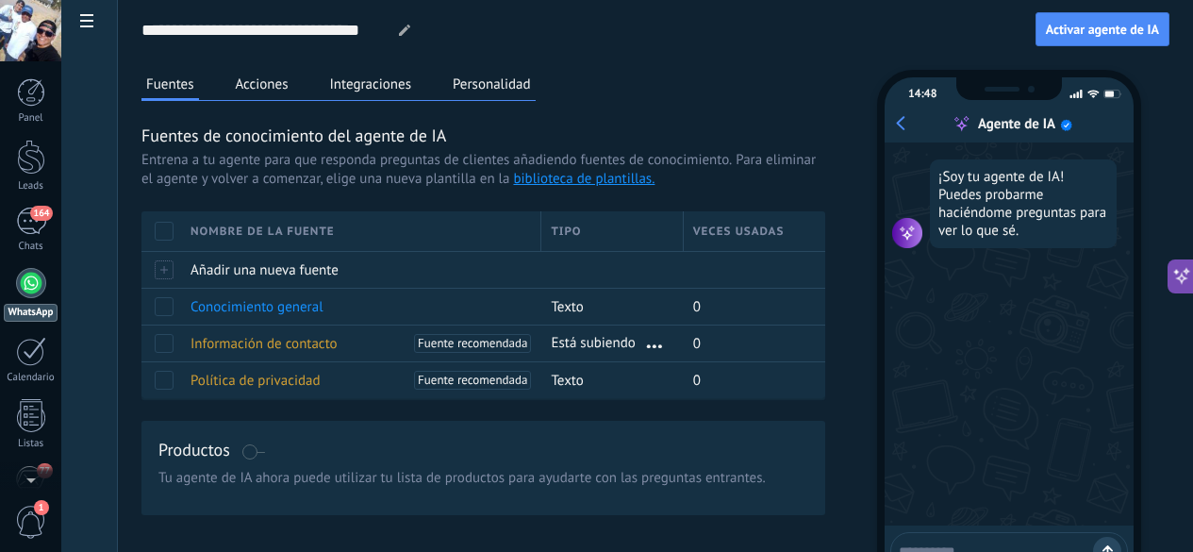
click at [293, 76] on button "Acciones" at bounding box center [262, 84] width 62 height 28
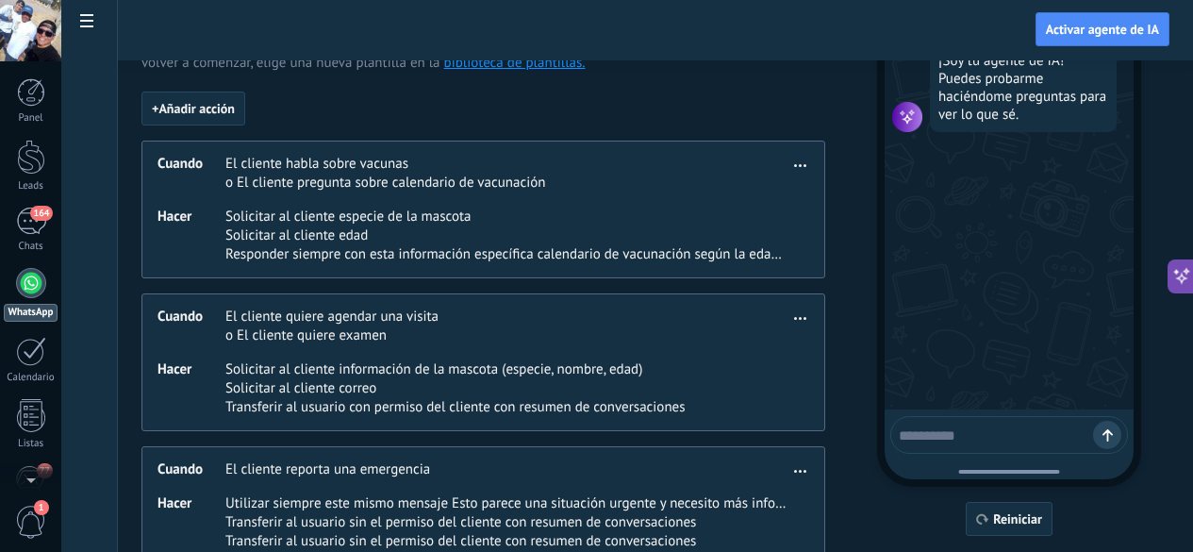
scroll to position [117, 0]
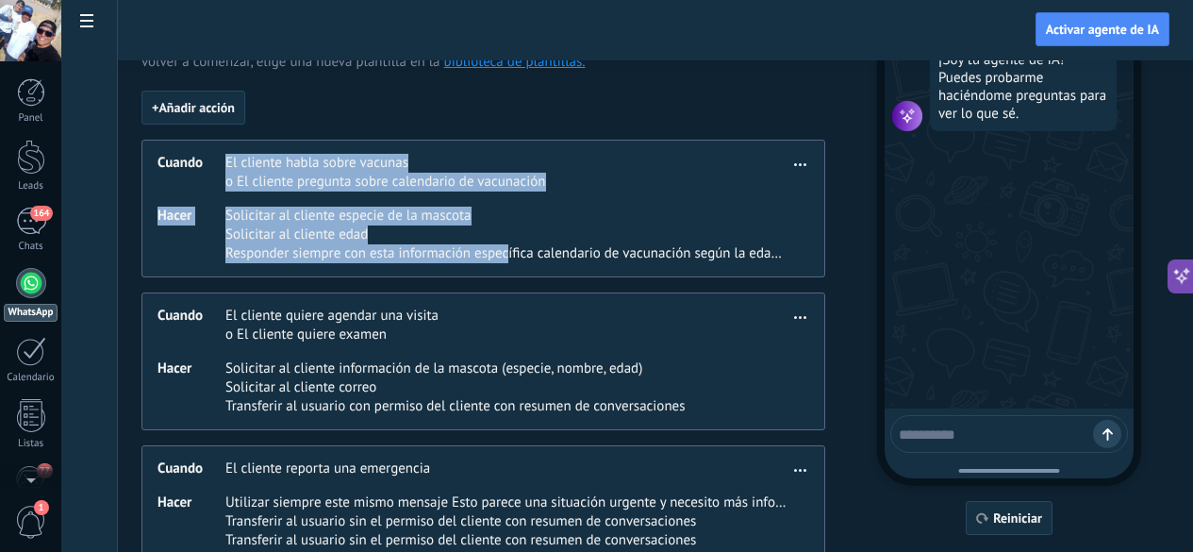
drag, startPoint x: 702, startPoint y: 271, endPoint x: 421, endPoint y: 186, distance: 293.6
click at [421, 186] on div "Cuando El cliente habla sobre vacunas o El cliente pregunta sobre calendario de…" at bounding box center [483, 209] width 684 height 138
click at [31, 173] on div at bounding box center [31, 157] width 28 height 35
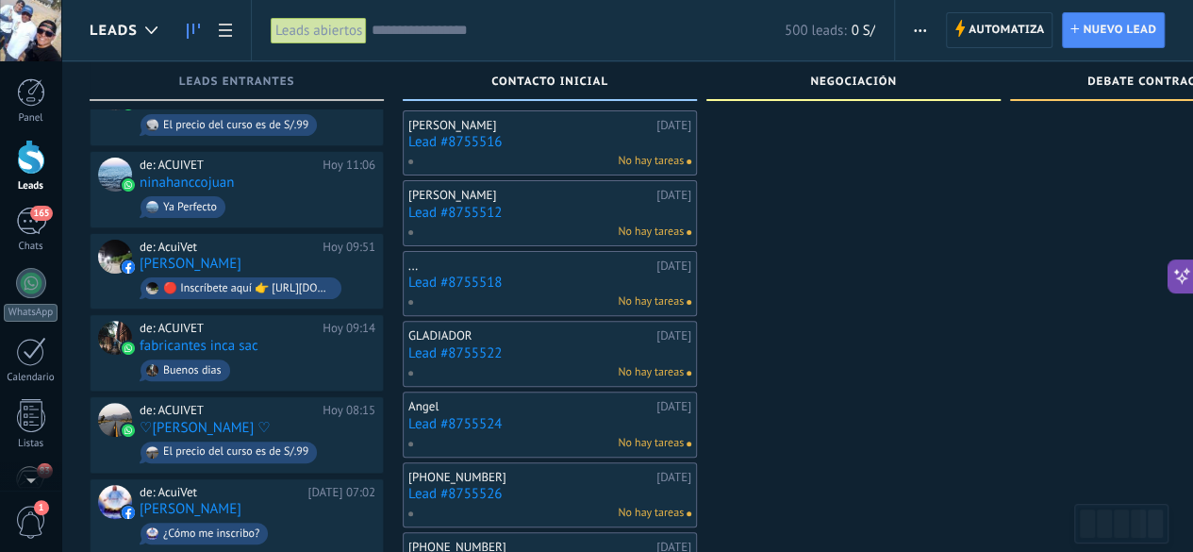
scroll to position [142, 0]
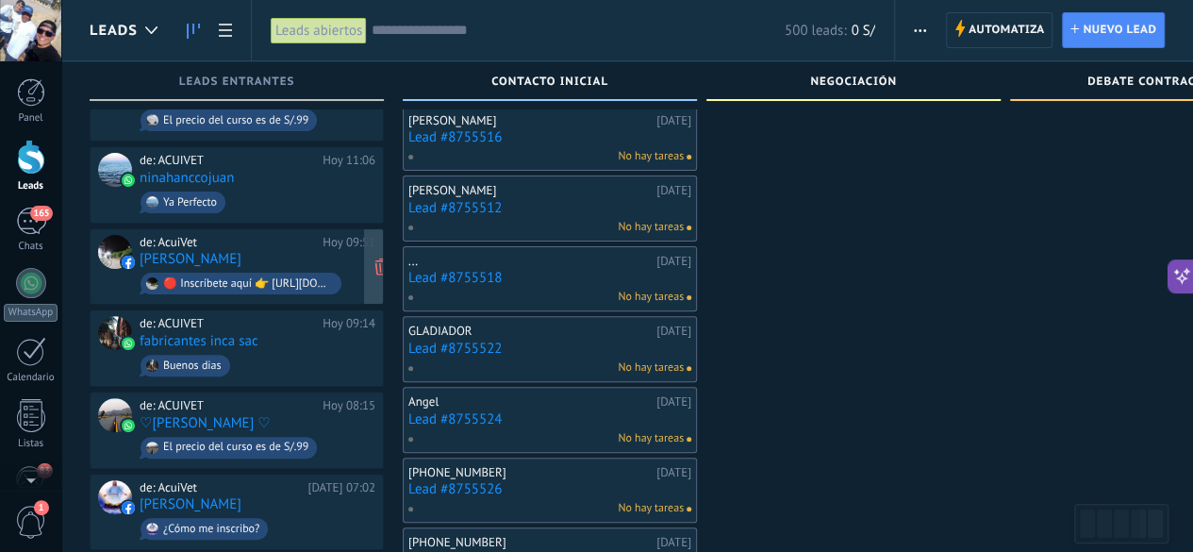
click at [241, 251] on link "[PERSON_NAME]" at bounding box center [191, 259] width 102 height 16
click at [240, 251] on link "[PERSON_NAME]" at bounding box center [191, 259] width 102 height 16
click at [241, 257] on link "[PERSON_NAME]" at bounding box center [191, 259] width 102 height 16
click at [241, 258] on link "[PERSON_NAME]" at bounding box center [191, 259] width 102 height 16
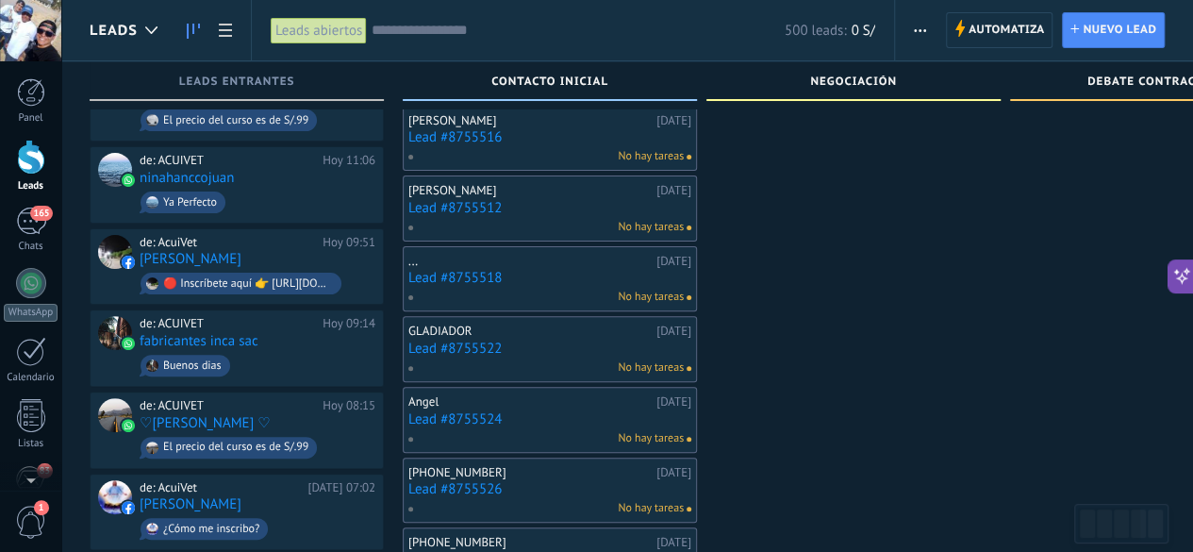
click at [36, 159] on div at bounding box center [31, 157] width 28 height 35
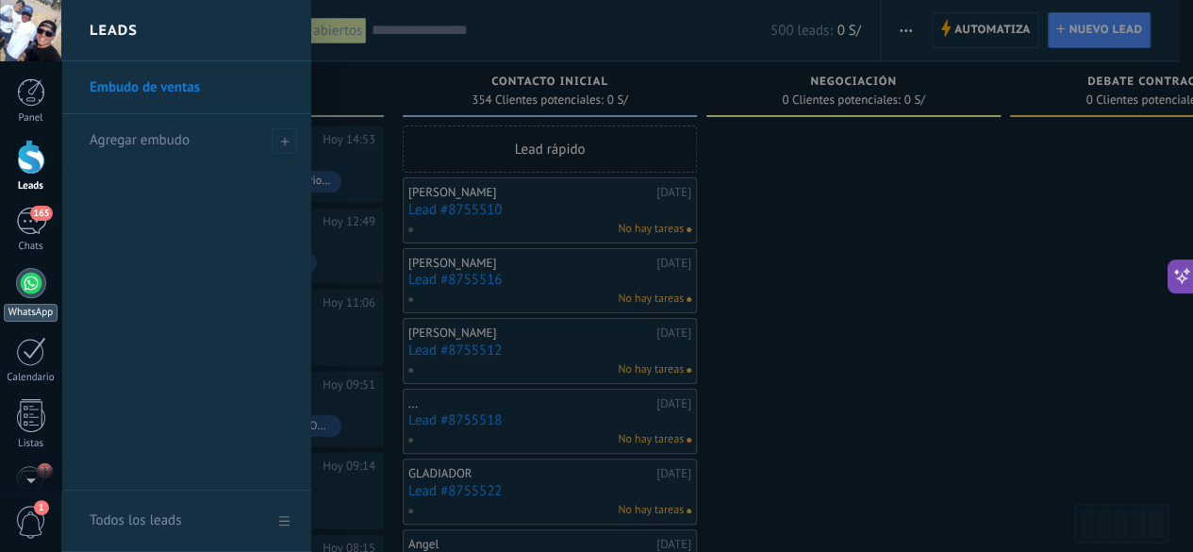
click at [44, 291] on link "WhatsApp" at bounding box center [30, 295] width 61 height 54
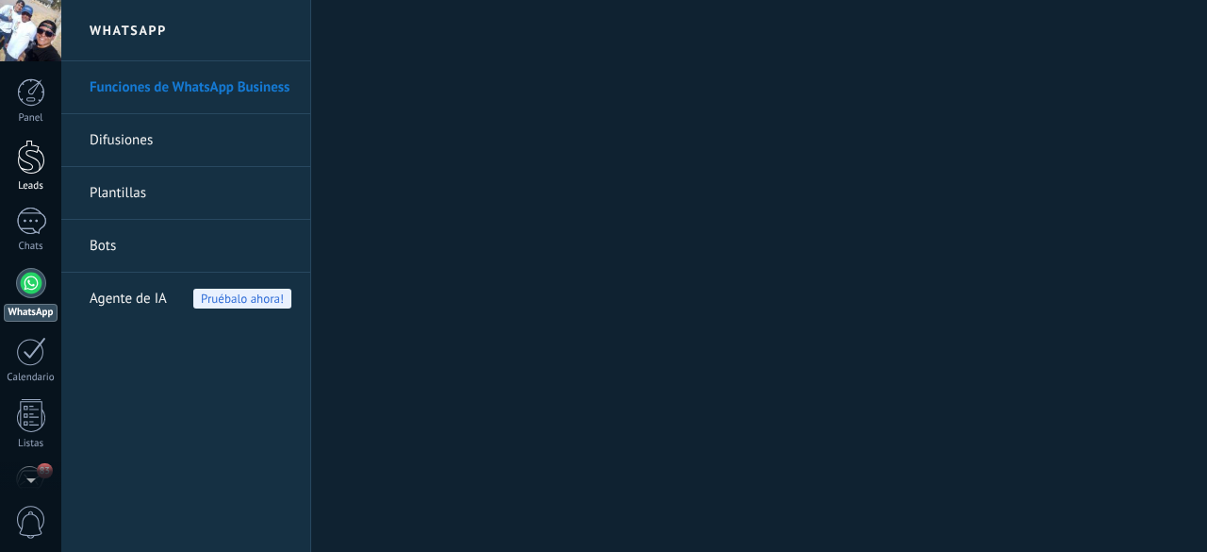
click at [34, 175] on link "Leads" at bounding box center [30, 166] width 61 height 53
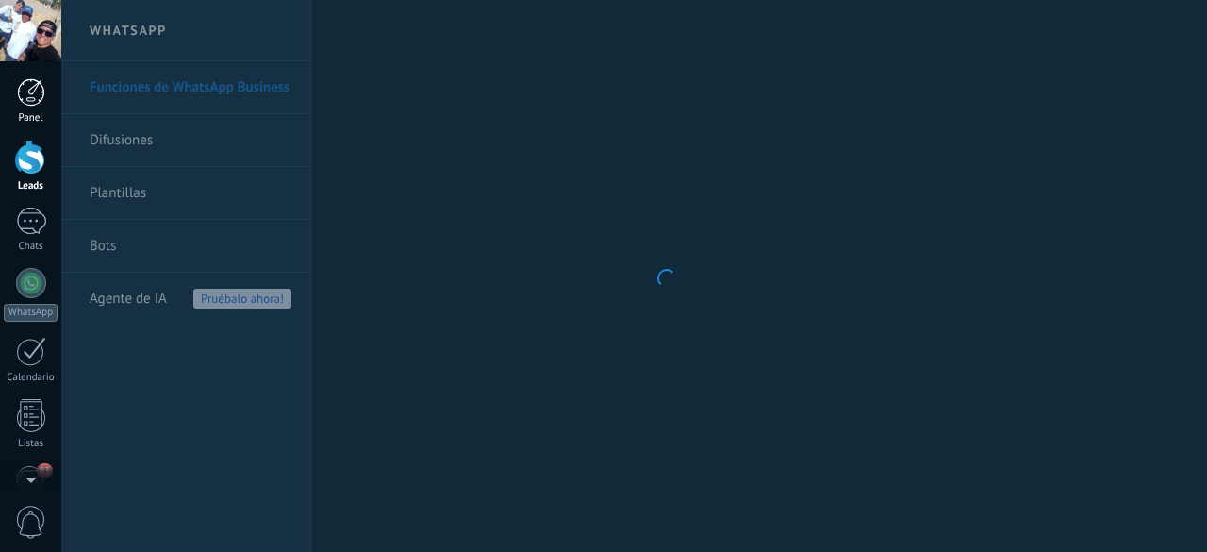
click at [40, 98] on div at bounding box center [31, 92] width 28 height 28
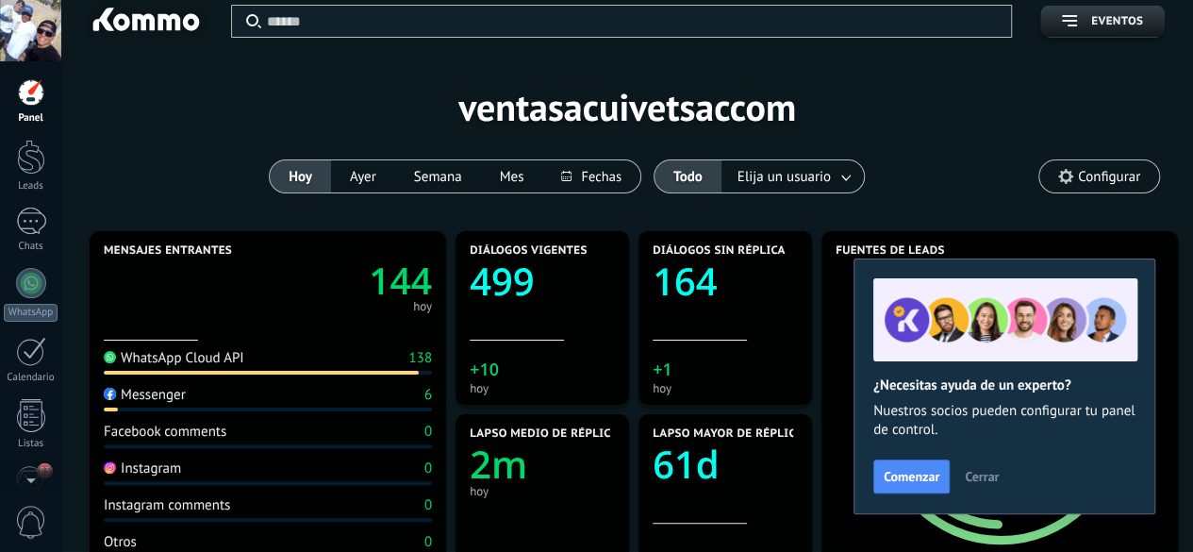
scroll to position [11, 0]
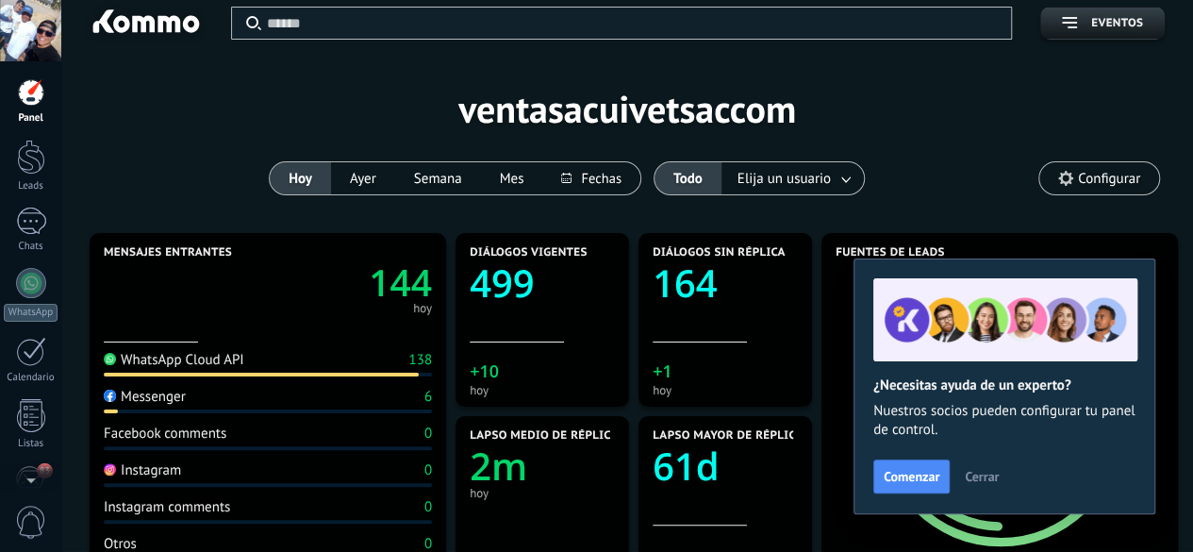
click at [973, 480] on span "Cerrar" at bounding box center [982, 476] width 34 height 13
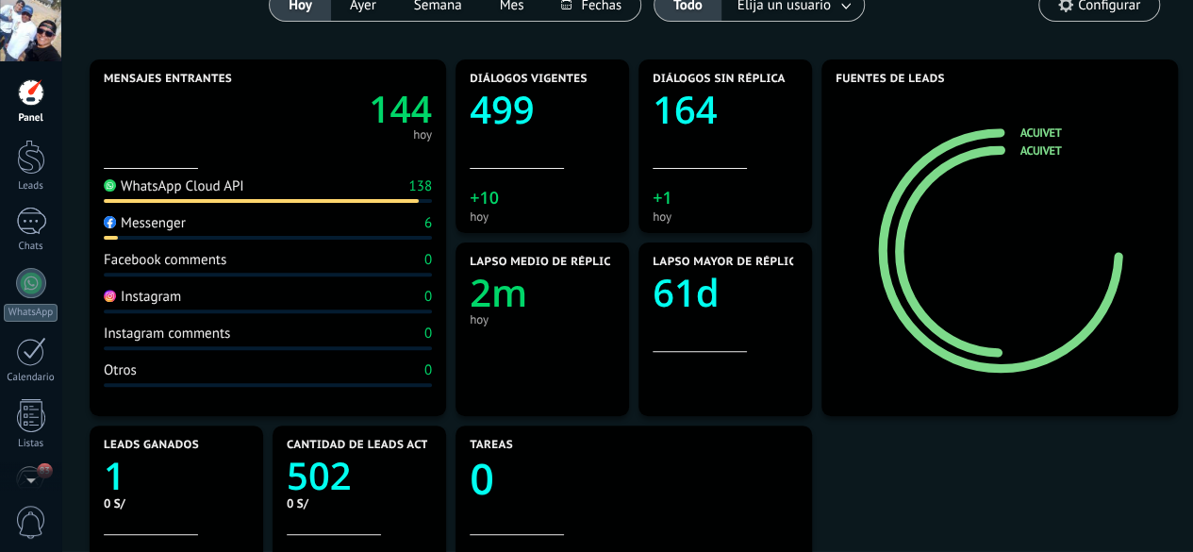
scroll to position [183, 0]
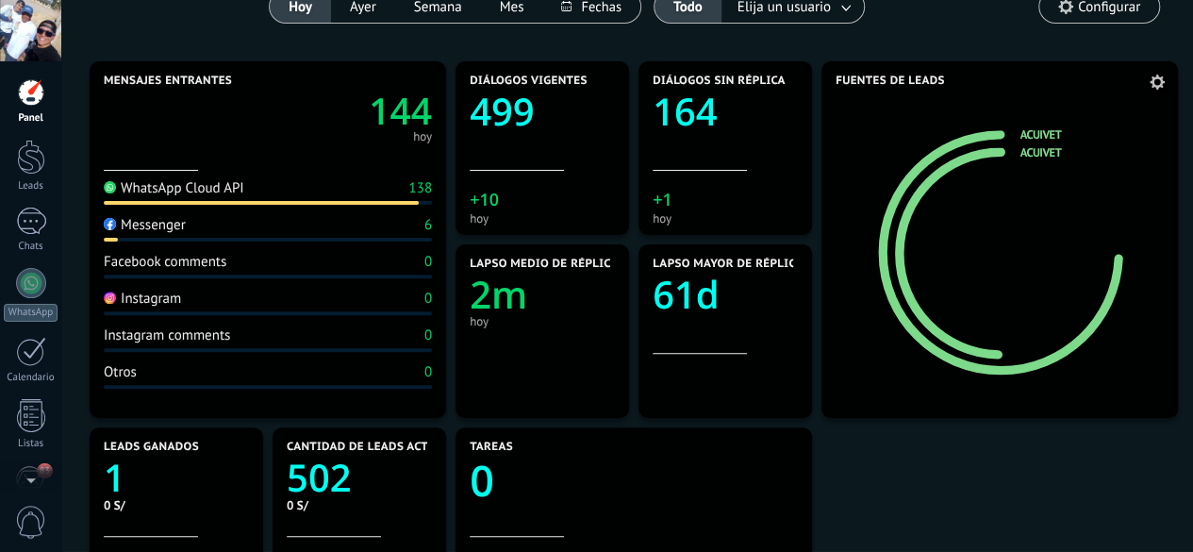
click at [915, 116] on div "Fuentes de leads ACUIVET AcuiVet" at bounding box center [1000, 239] width 357 height 357
click at [986, 485] on div "Mensajes entrantes 144 hoy WhatsApp Cloud API 138 Messenger 6 Facebook comments…" at bounding box center [627, 514] width 1085 height 915
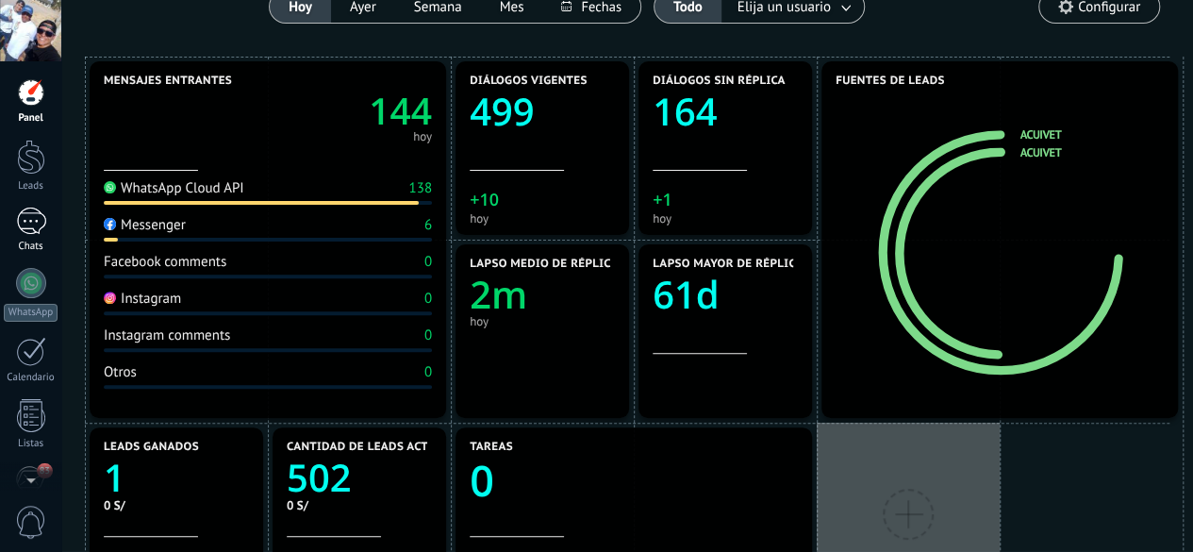
click at [23, 214] on div at bounding box center [31, 221] width 30 height 27
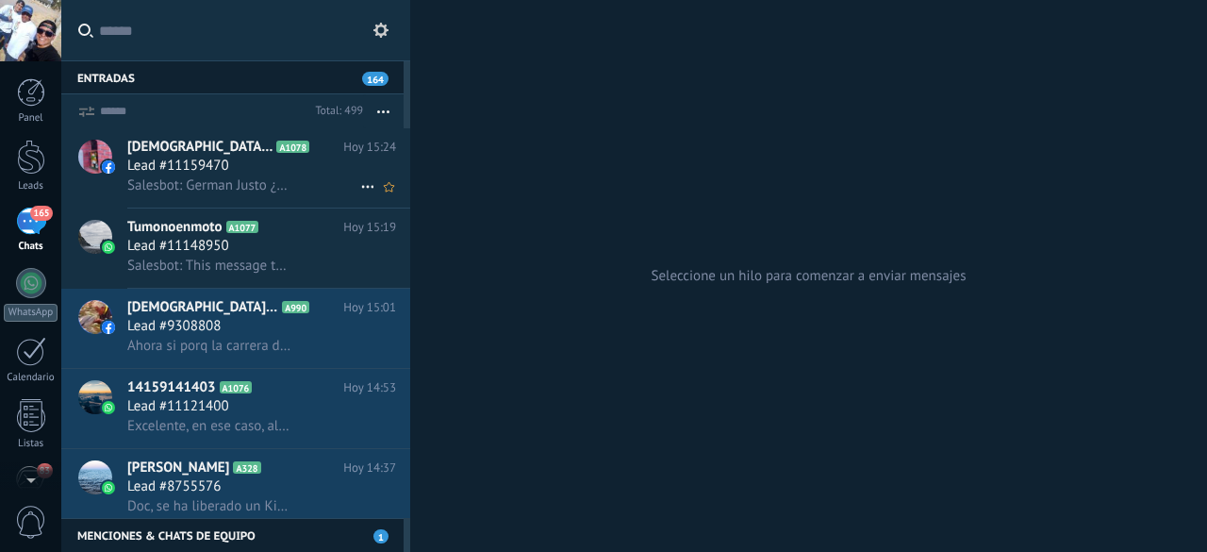
click at [189, 165] on span "Lead #11159470" at bounding box center [178, 166] width 102 height 19
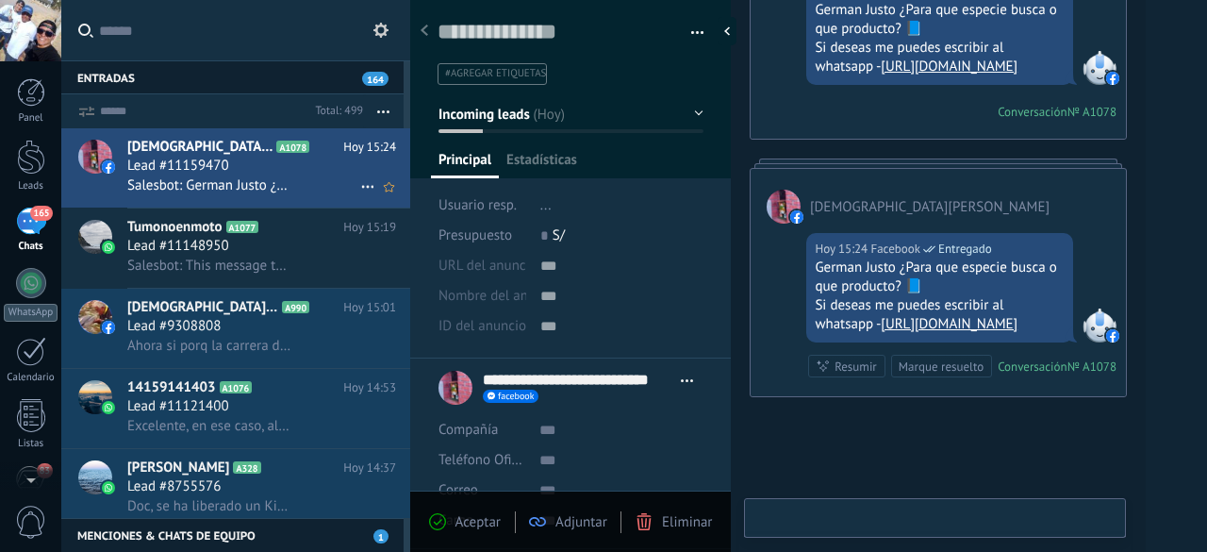
scroll to position [28, 0]
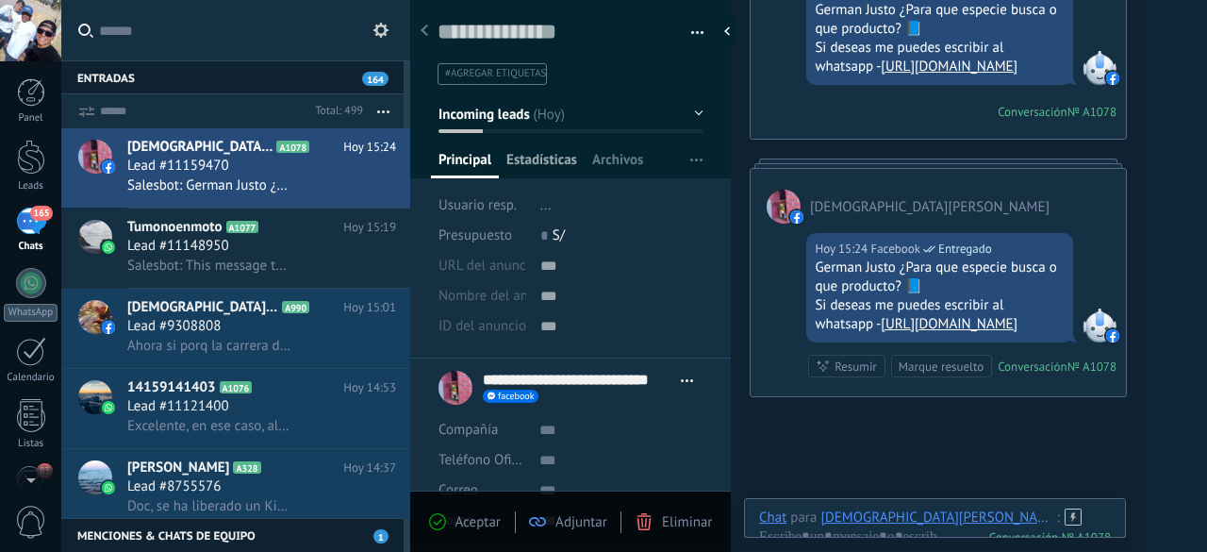
click at [558, 154] on span "Estadísticas" at bounding box center [542, 164] width 71 height 27
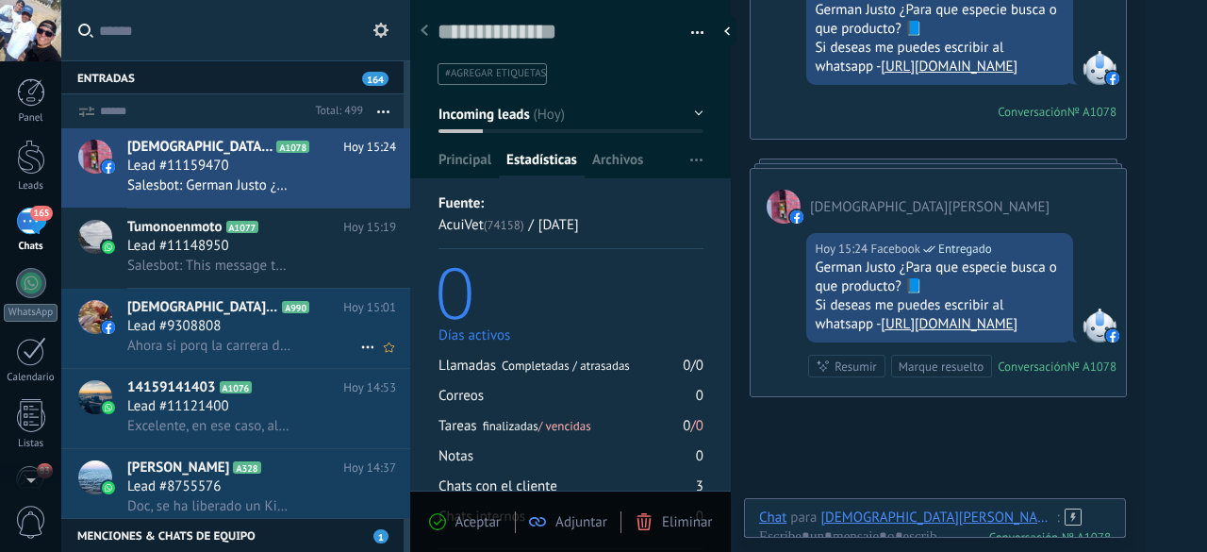
click at [204, 342] on span "Ahora si porq la carrera de veterinaria no ve peces en maestria es posible 👍🏽" at bounding box center [209, 346] width 165 height 18
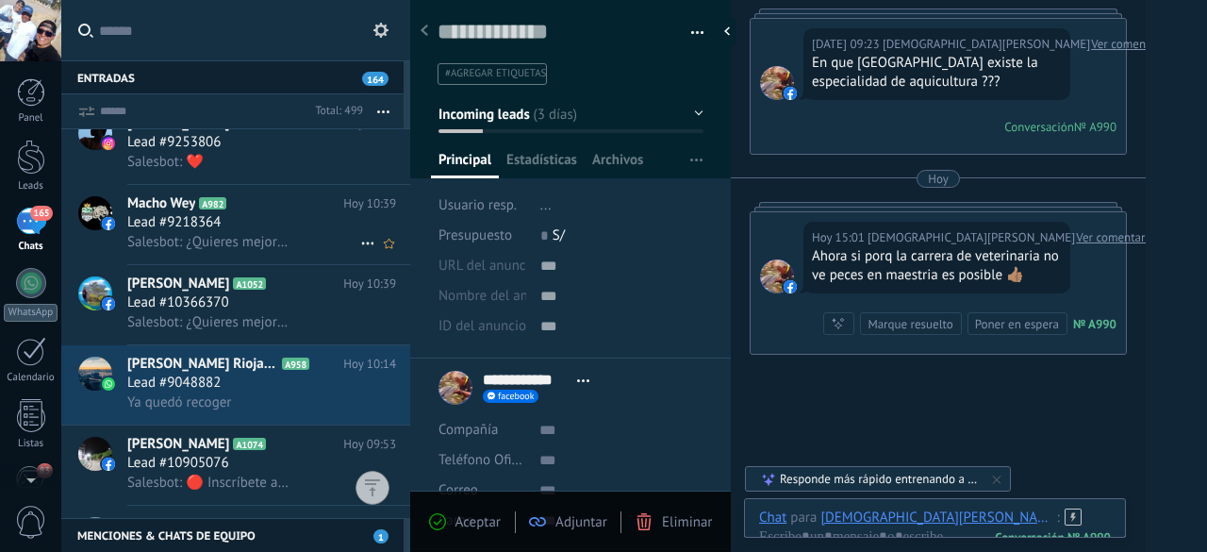
scroll to position [1053, 0]
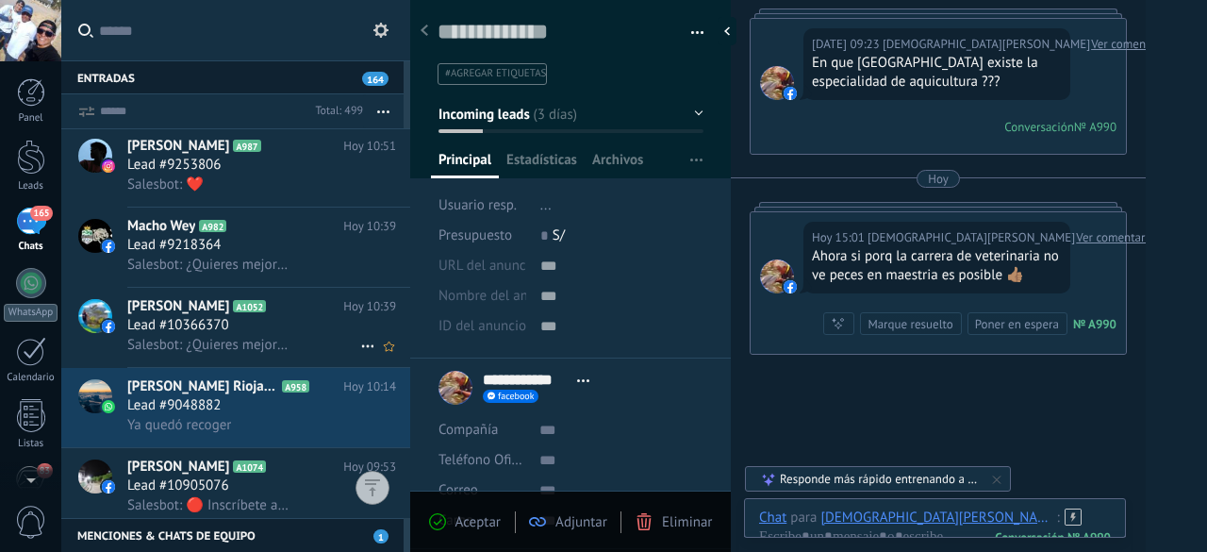
click at [208, 333] on span "Lead #10366370" at bounding box center [178, 325] width 102 height 19
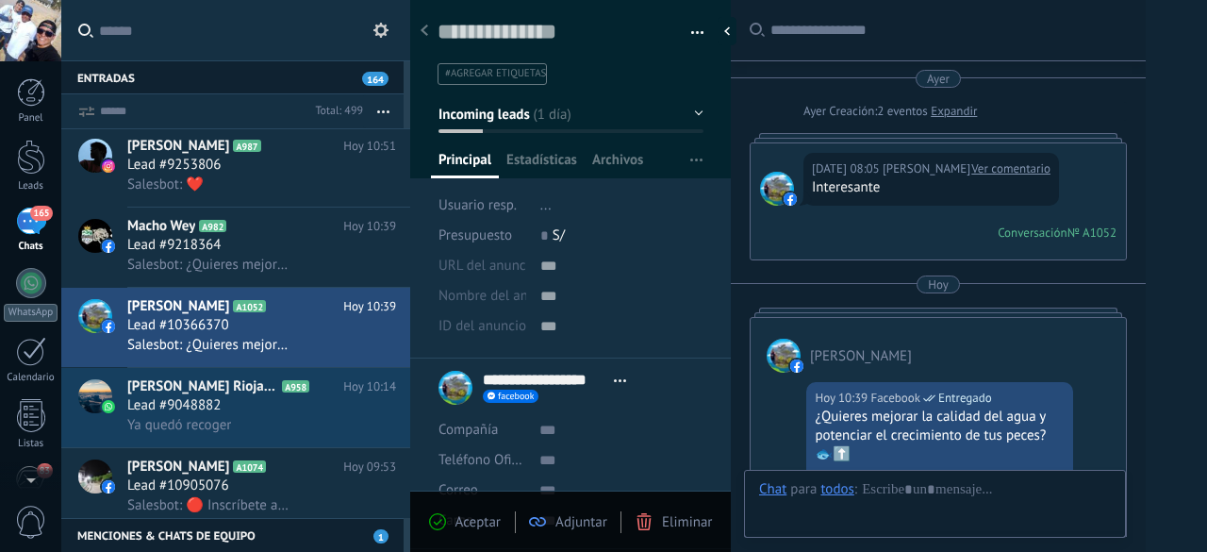
scroll to position [337, 0]
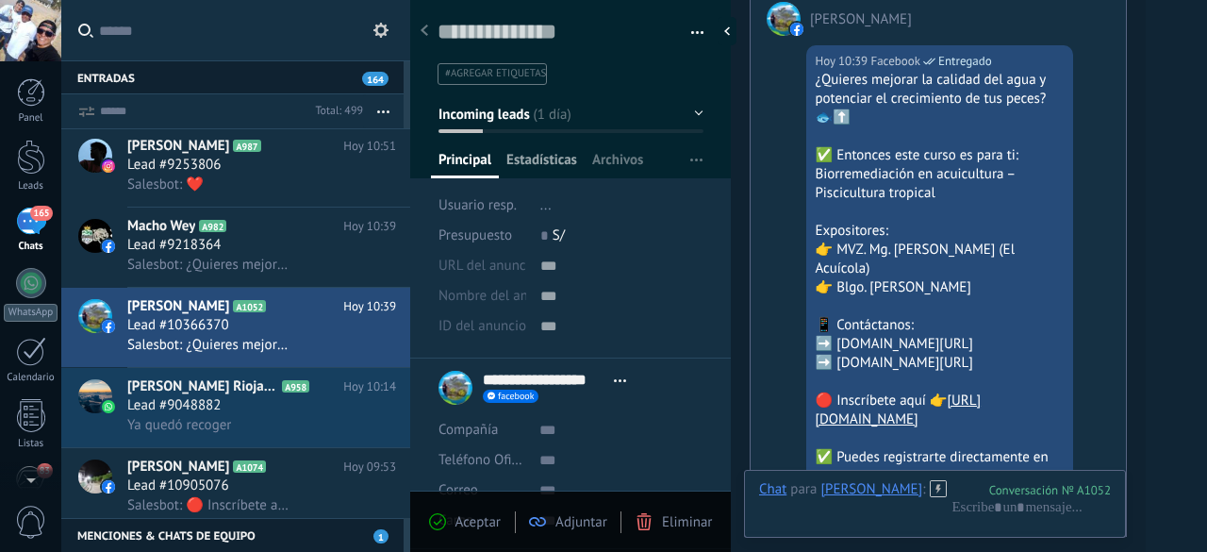
click at [547, 160] on span "Estadísticas" at bounding box center [542, 164] width 71 height 27
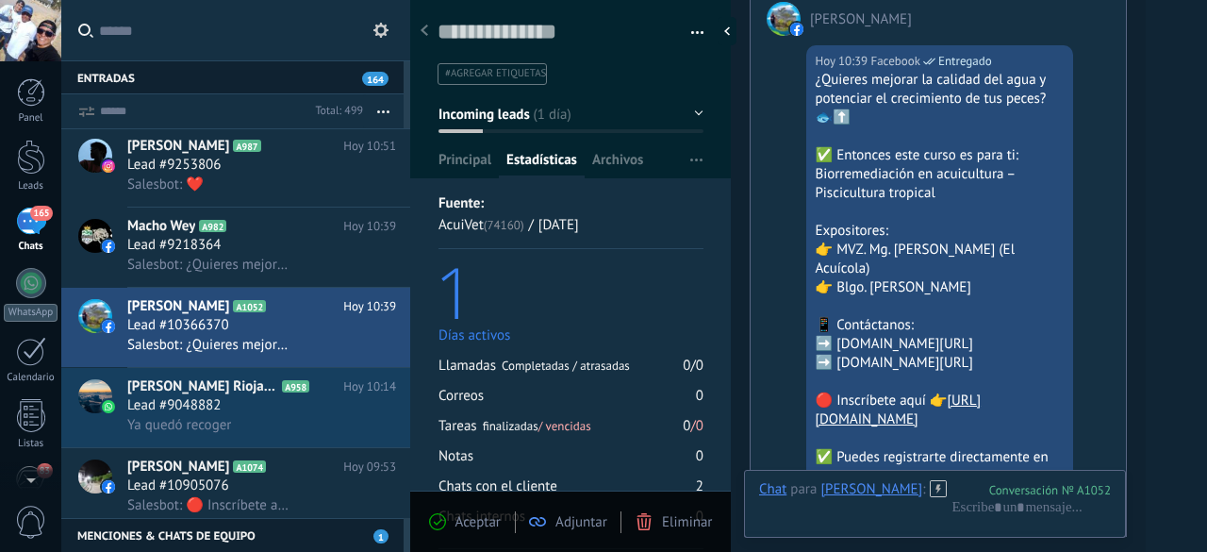
click at [626, 180] on div "Guardar y crear Imprimir Administrar etiquetas Exportar a excel" at bounding box center [571, 318] width 322 height 660
click at [617, 172] on span "Archivos" at bounding box center [617, 164] width 51 height 27
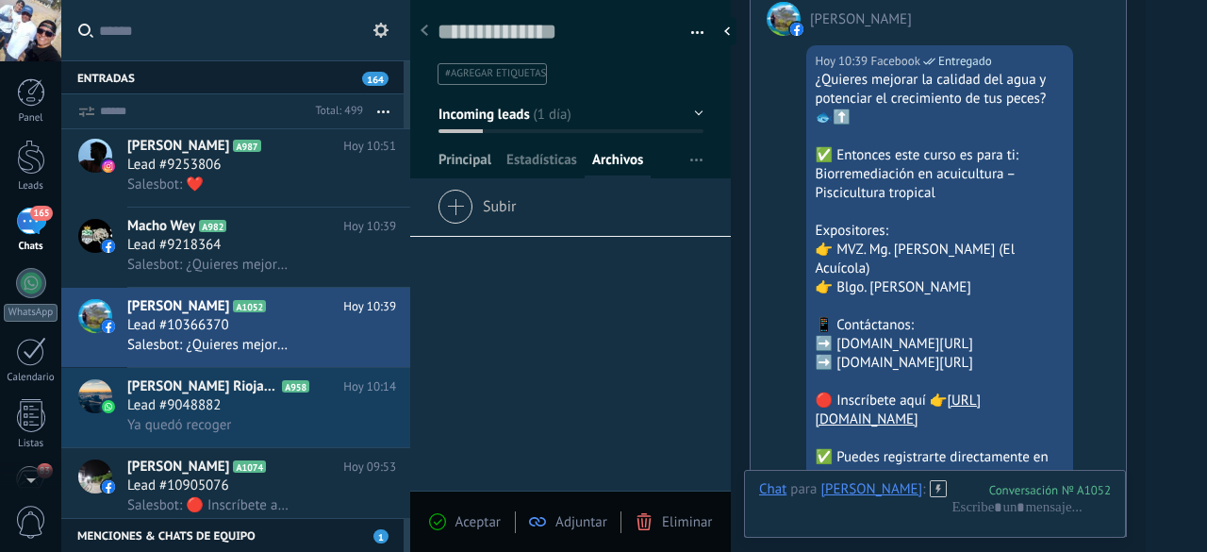
click at [464, 169] on span "Principal" at bounding box center [465, 164] width 53 height 27
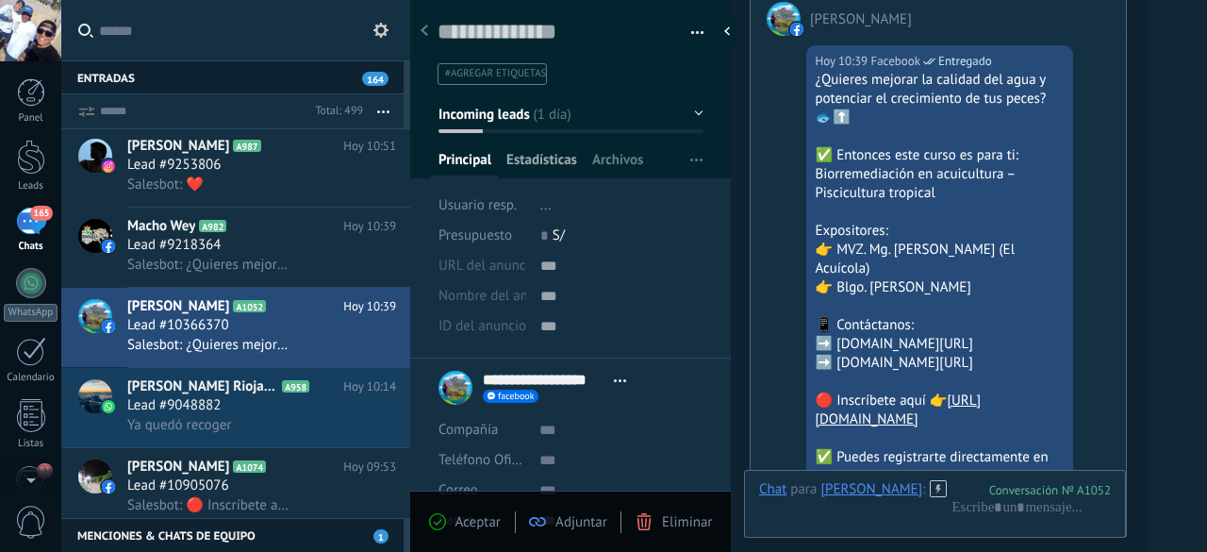
click at [530, 165] on span "Estadísticas" at bounding box center [542, 164] width 71 height 27
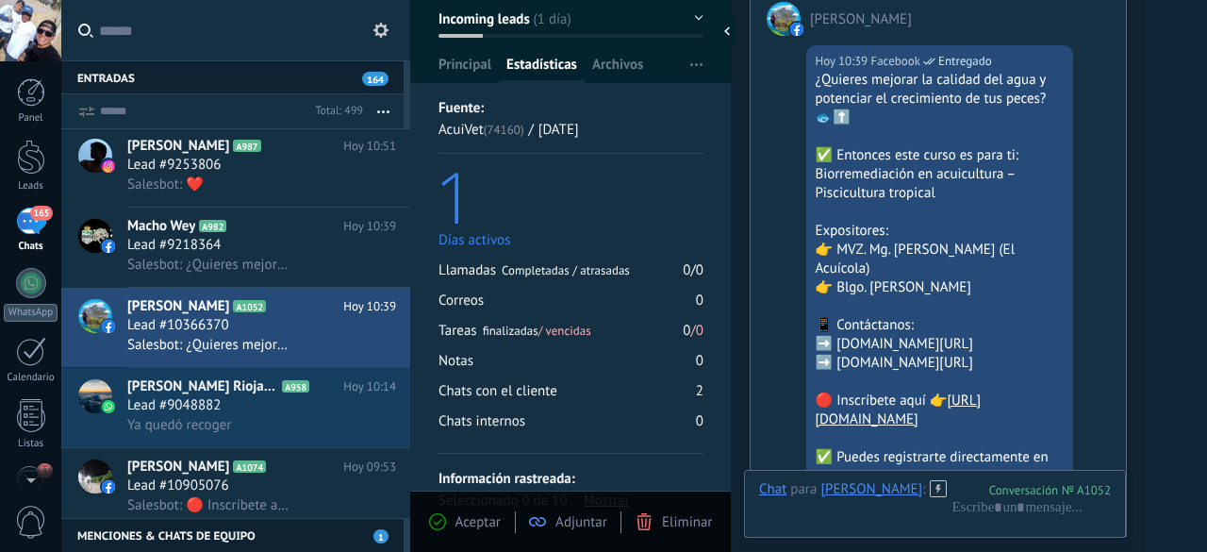
scroll to position [95, 0]
click at [477, 66] on span "Principal" at bounding box center [465, 69] width 53 height 27
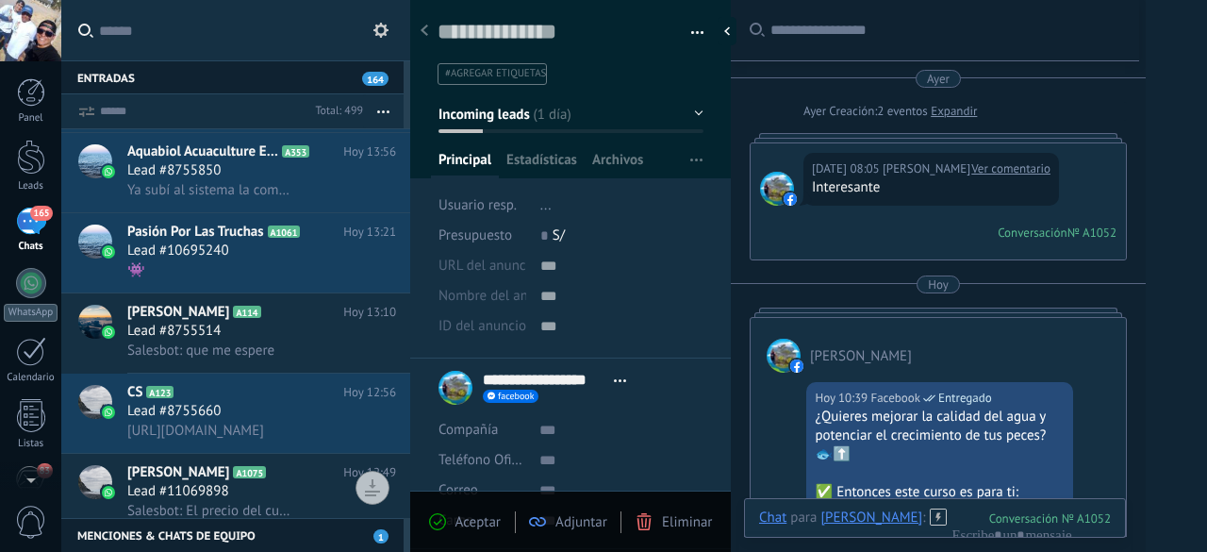
type textarea "**********"
click at [732, 30] on div at bounding box center [732, 31] width 28 height 28
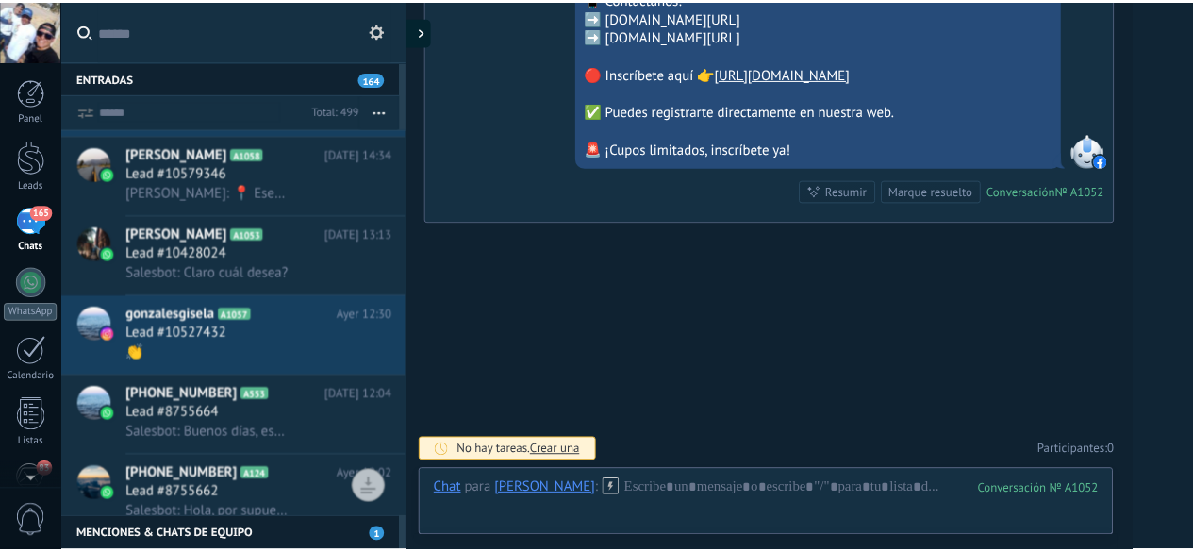
scroll to position [3034, 0]
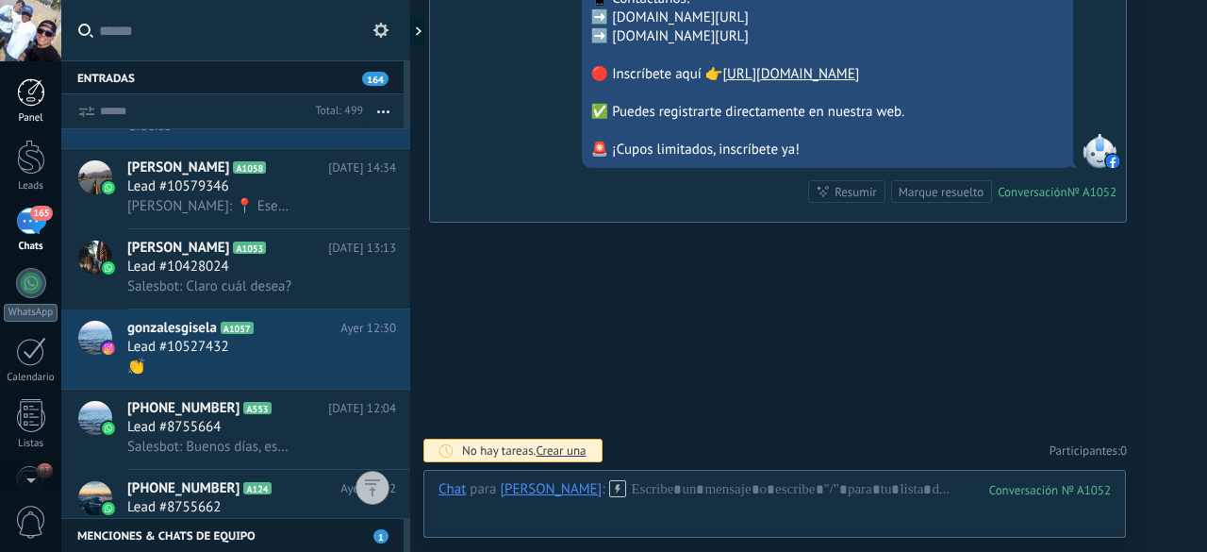
click at [25, 109] on link "Panel" at bounding box center [30, 101] width 61 height 46
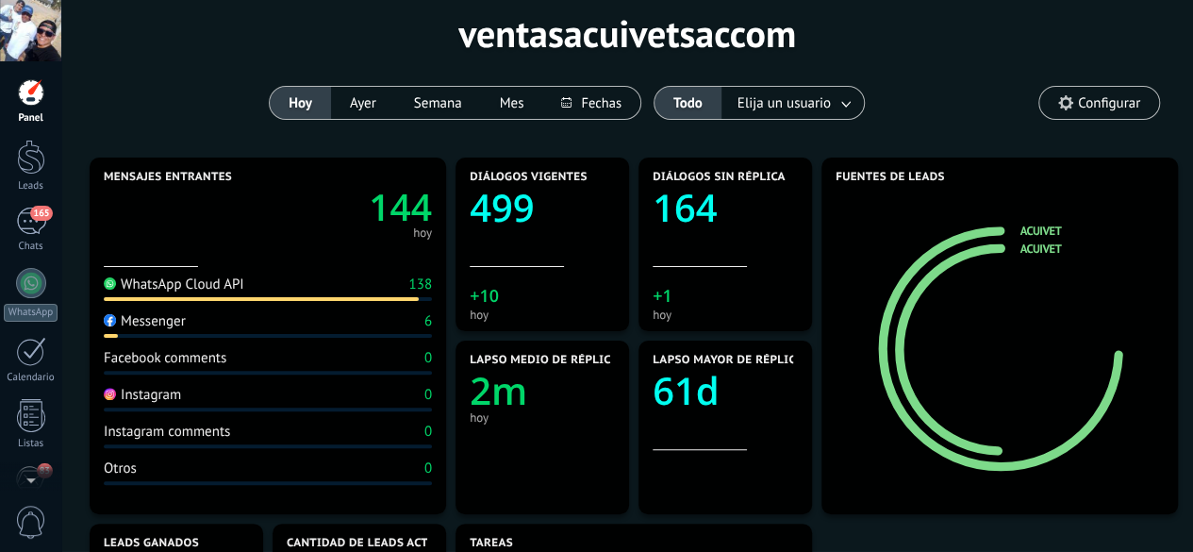
scroll to position [91, 0]
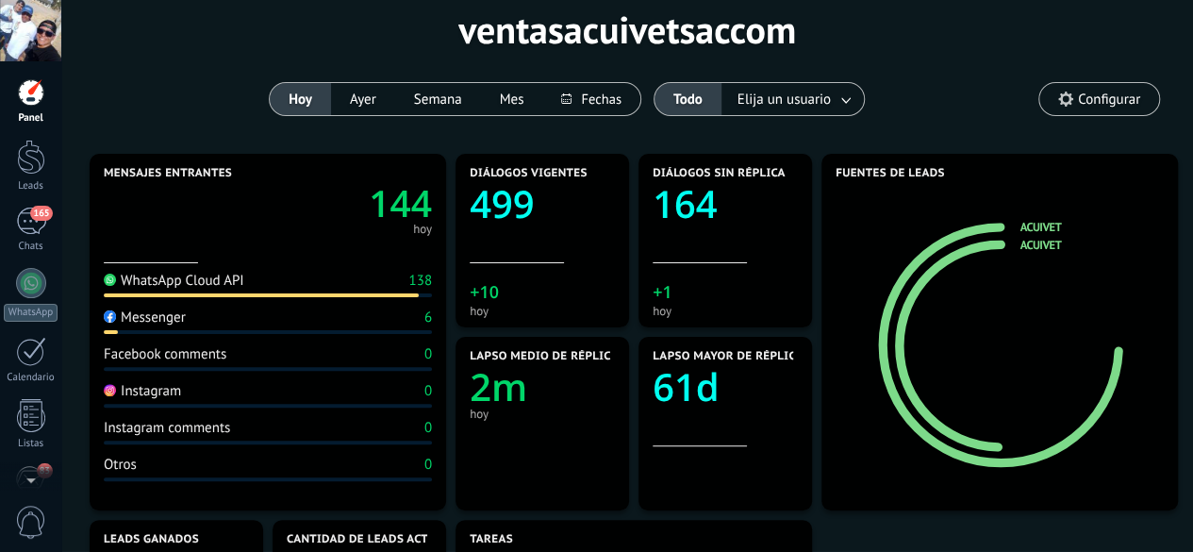
click at [351, 290] on div "WhatsApp Cloud API 138" at bounding box center [268, 284] width 328 height 25
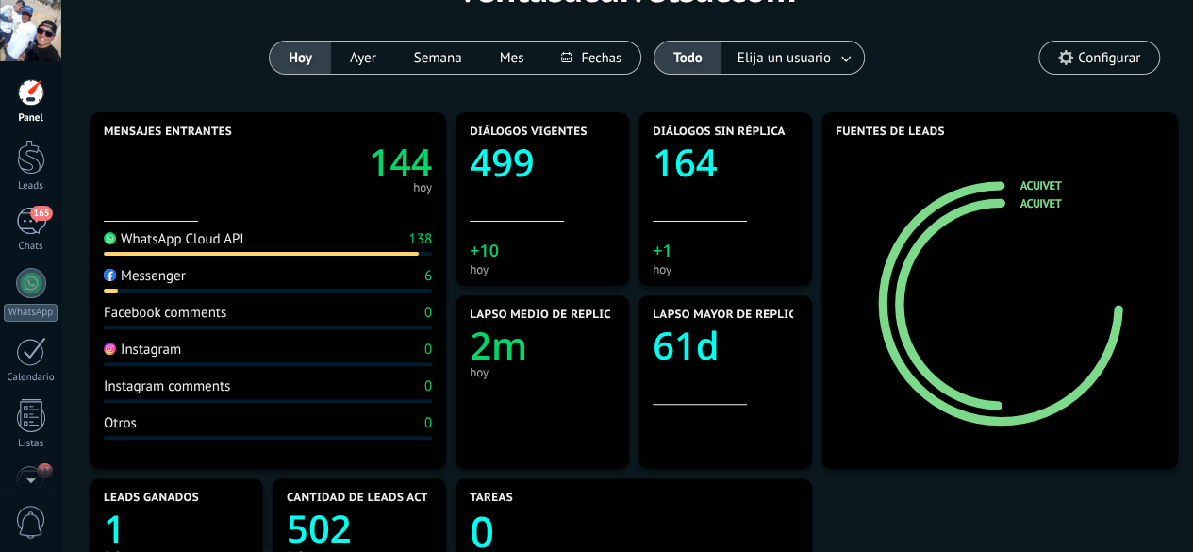
scroll to position [130, 0]
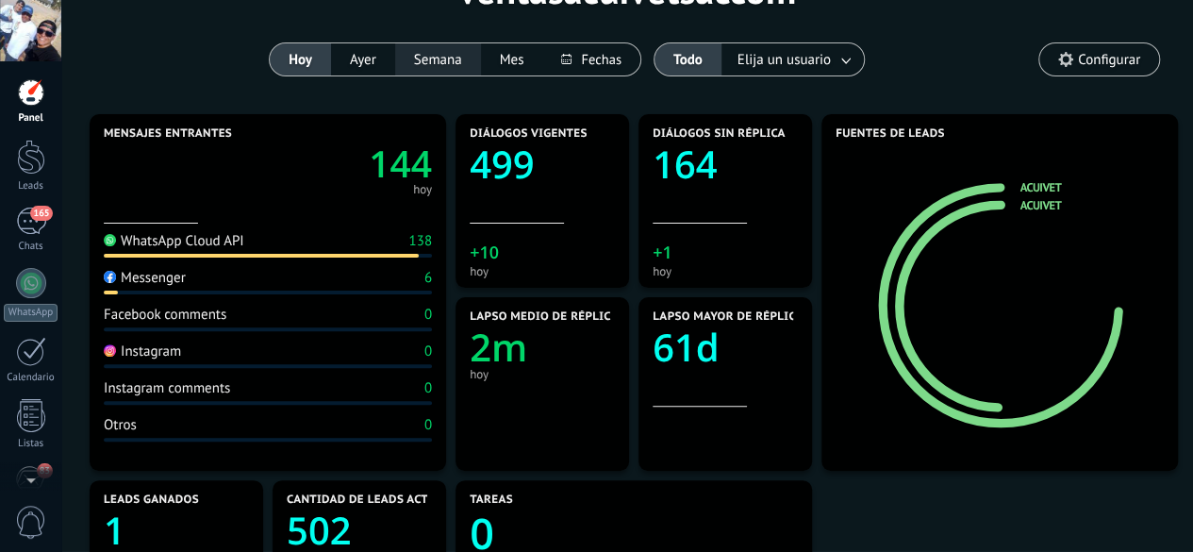
click at [456, 62] on button "Semana" at bounding box center [438, 59] width 86 height 32
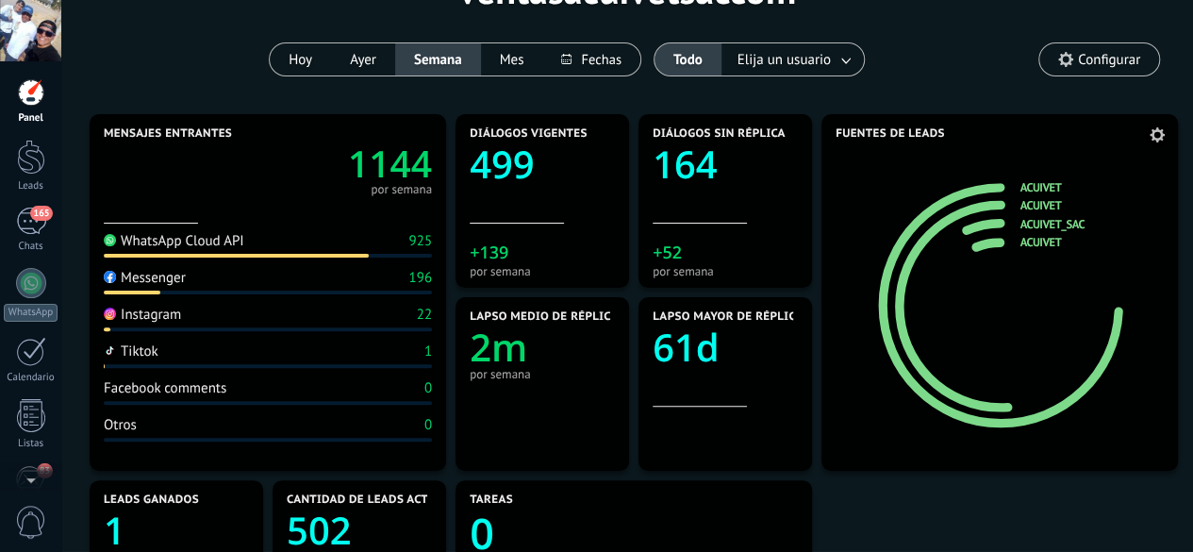
click at [1021, 225] on link "acuivet_sac" at bounding box center [1052, 223] width 64 height 15
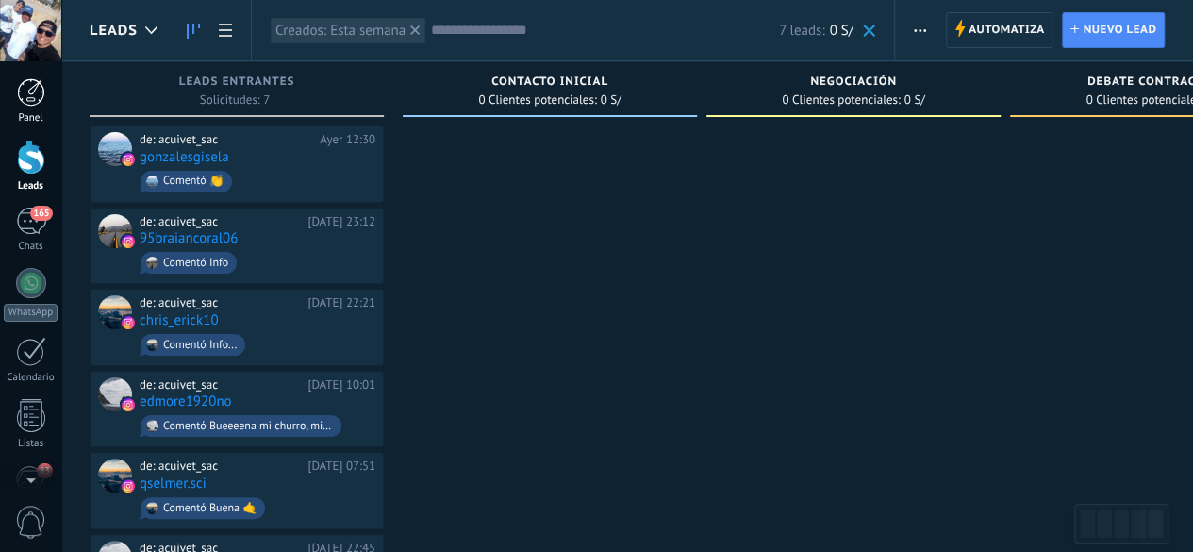
click at [22, 103] on div at bounding box center [31, 92] width 28 height 28
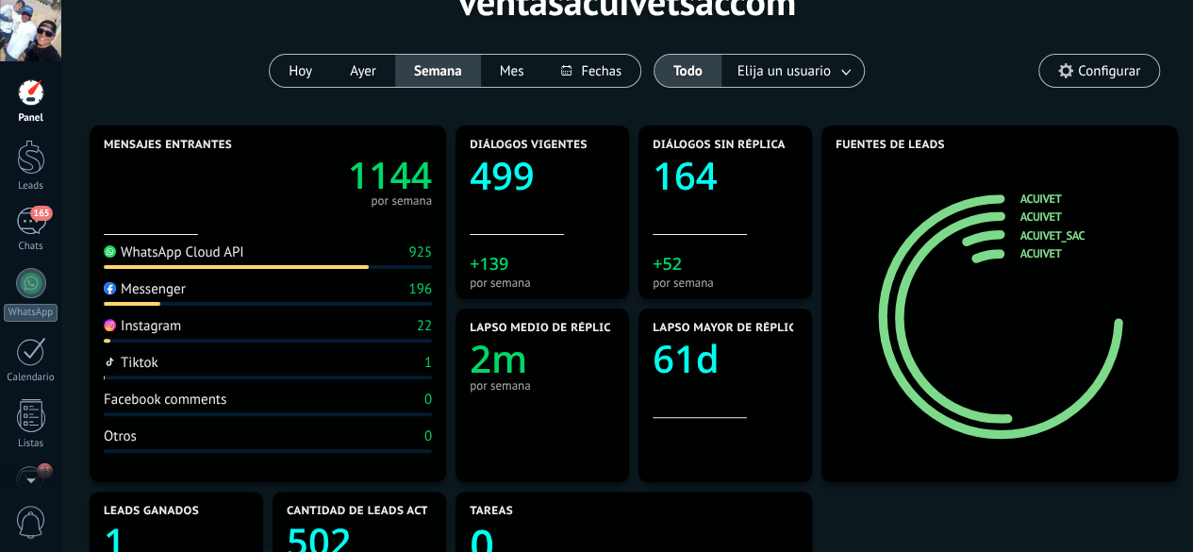
scroll to position [124, 0]
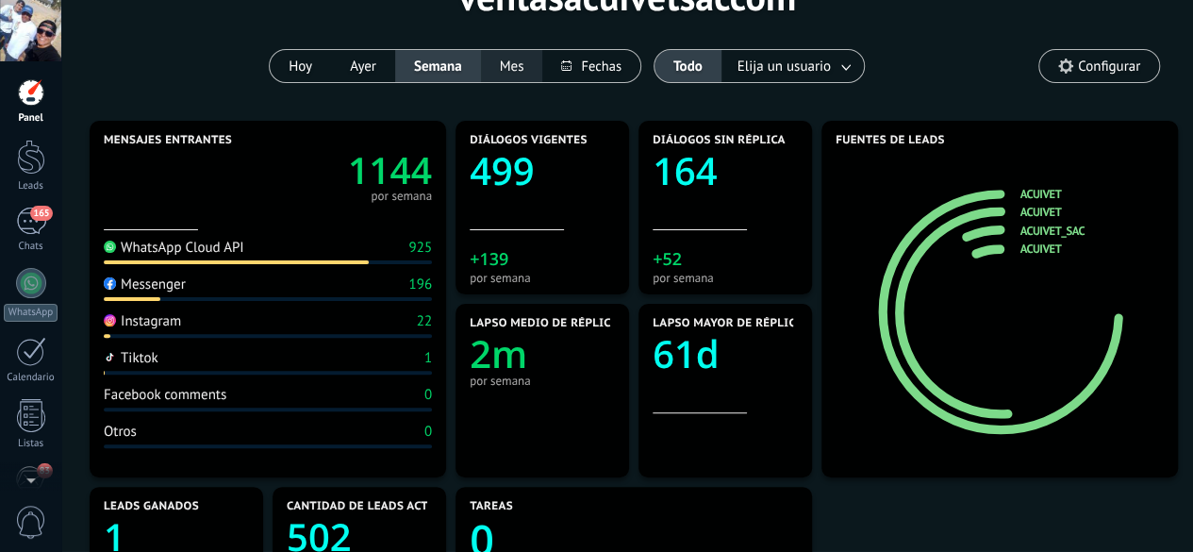
click at [504, 62] on button "Mes" at bounding box center [512, 66] width 62 height 32
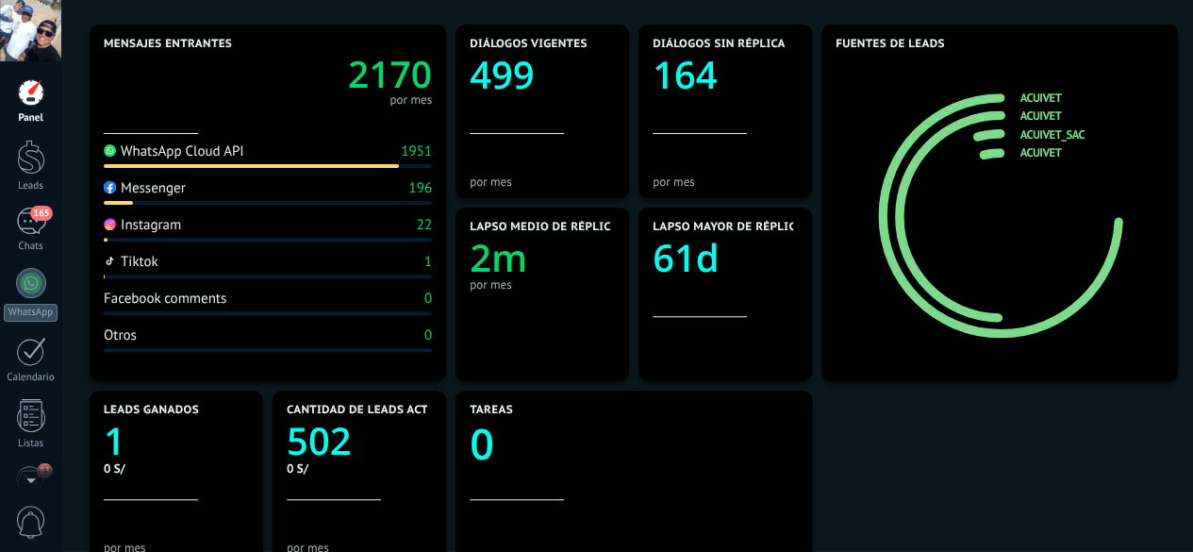
scroll to position [223, 0]
